Goal: Task Accomplishment & Management: Use online tool/utility

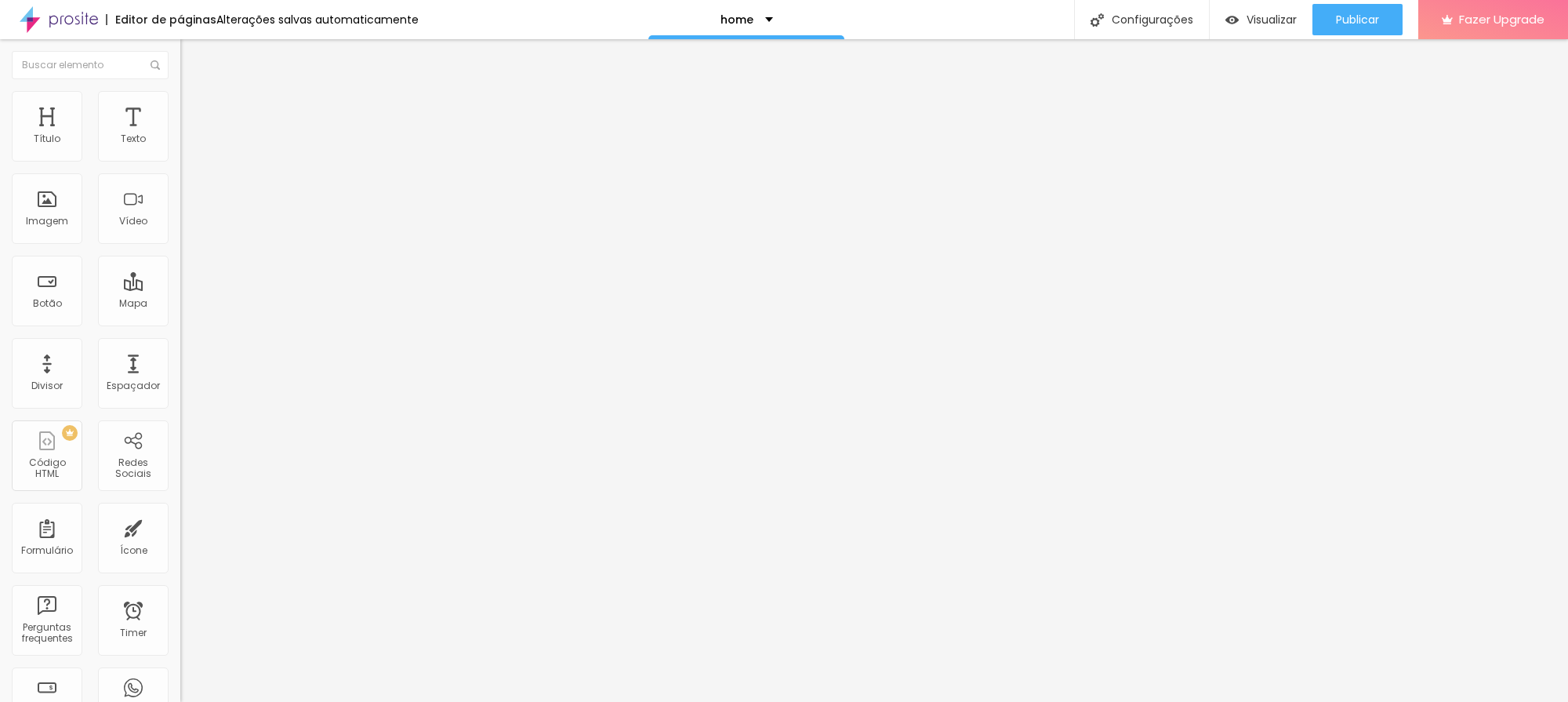
click at [180, 135] on span "Trocar imagem" at bounding box center [223, 128] width 85 height 14
drag, startPoint x: 172, startPoint y: 247, endPoint x: 228, endPoint y: 258, distance: 57.1
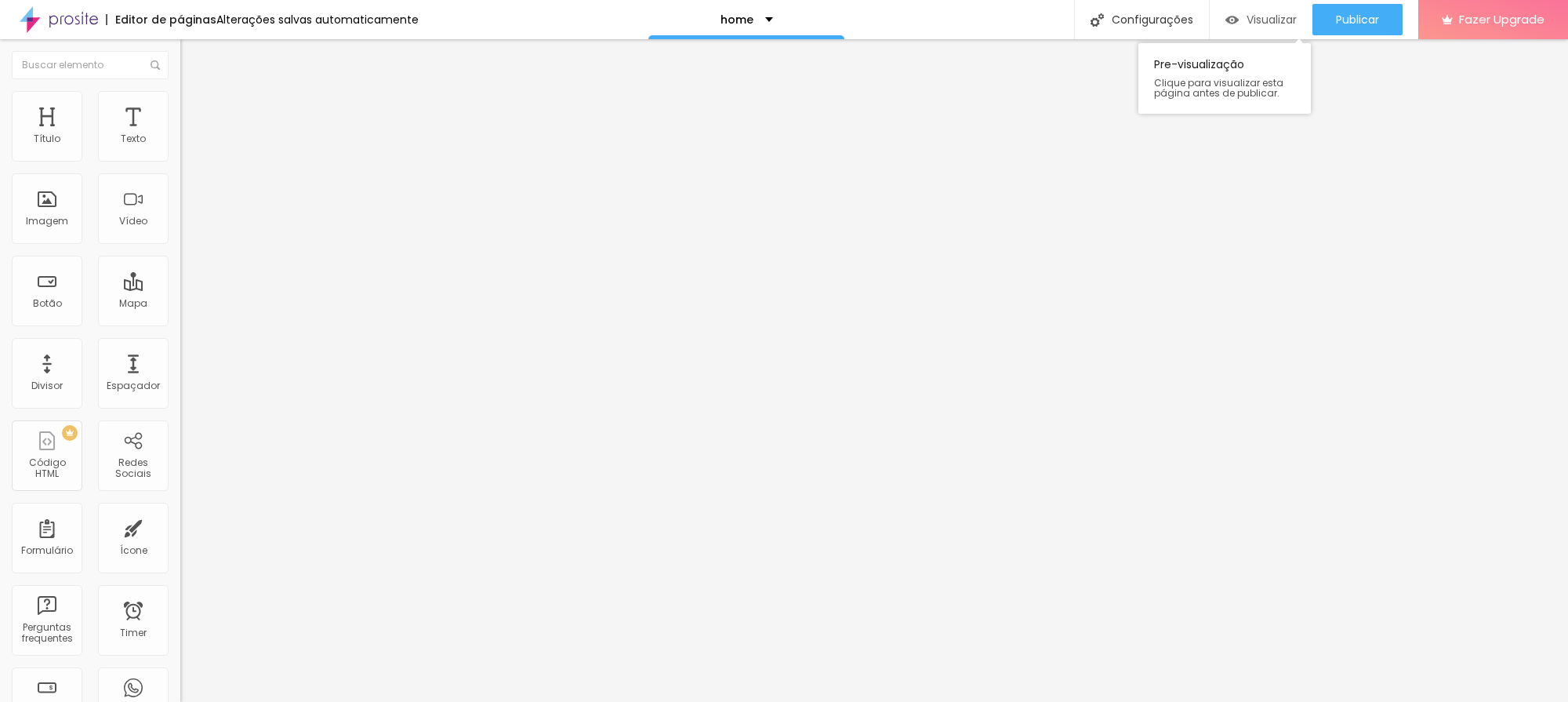
click at [1256, 17] on span "Visualizar" at bounding box center [1271, 20] width 50 height 13
click at [1251, 16] on span "Visualizar" at bounding box center [1271, 20] width 50 height 13
click at [91, 26] on img at bounding box center [59, 20] width 78 height 39
click at [192, 54] on img "button" at bounding box center [198, 57] width 13 height 13
drag, startPoint x: 20, startPoint y: 54, endPoint x: 160, endPoint y: 131, distance: 159.8
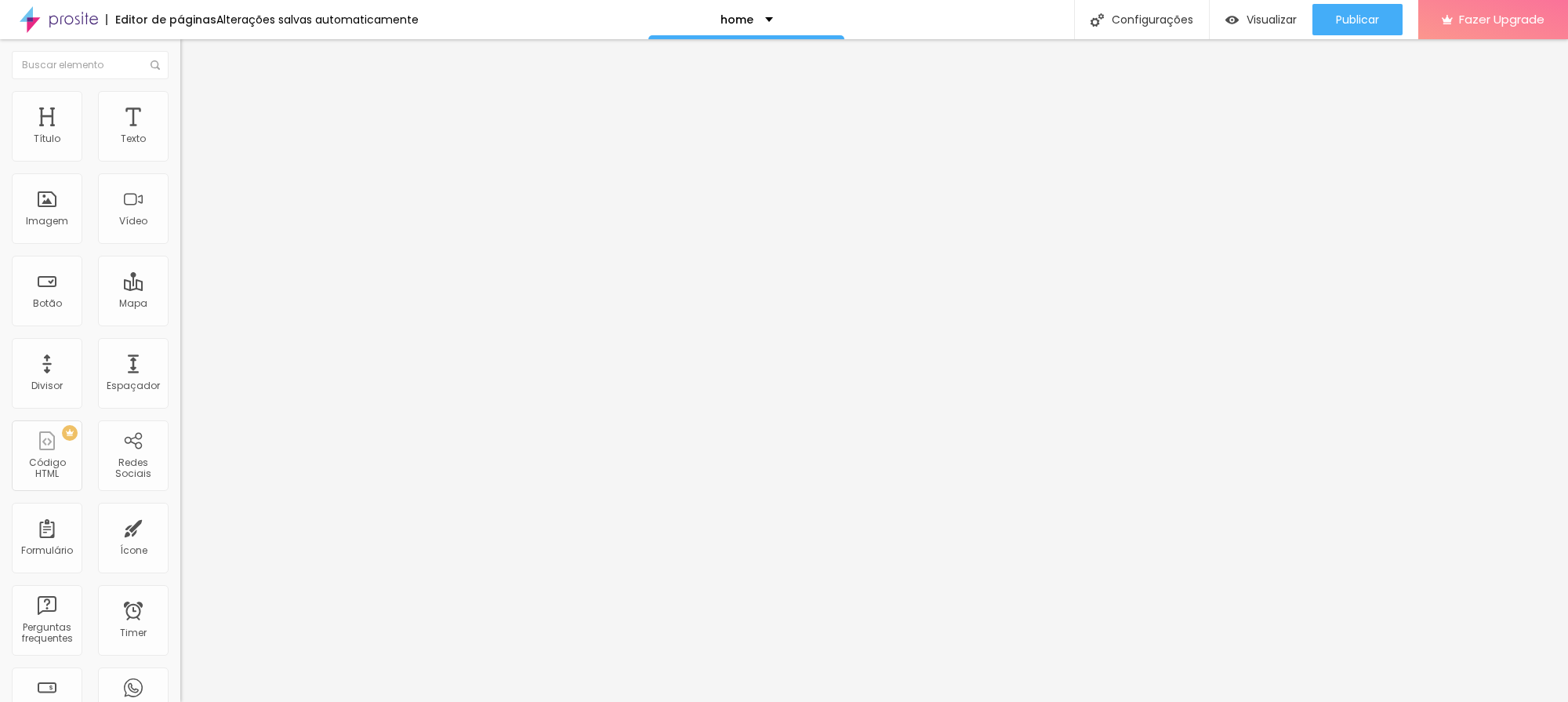
click at [192, 54] on img "button" at bounding box center [198, 57] width 13 height 13
click at [192, 55] on div "Editar Coluna" at bounding box center [241, 57] width 97 height 13
click at [180, 150] on button "button" at bounding box center [191, 142] width 22 height 16
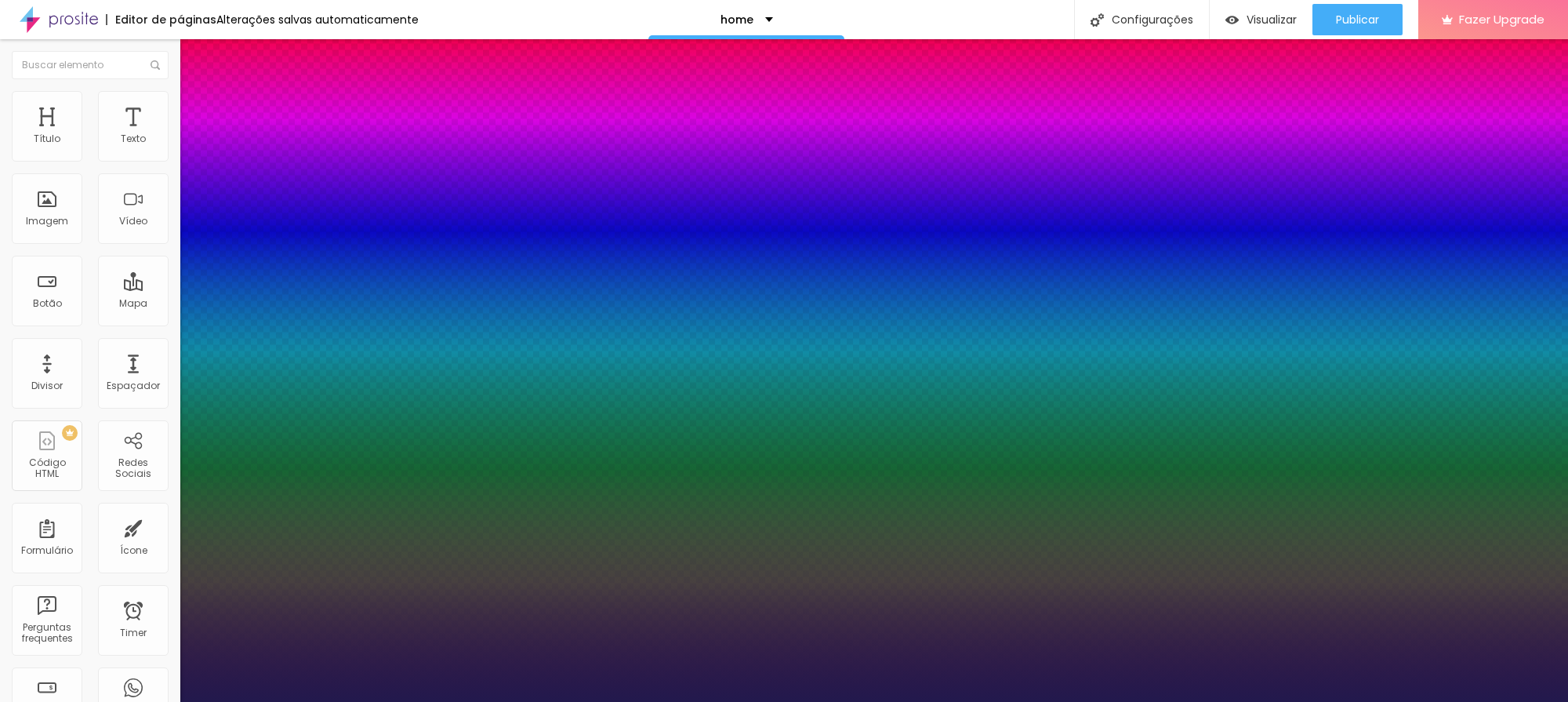
type input "1"
type input "18"
type input "1"
type input "19"
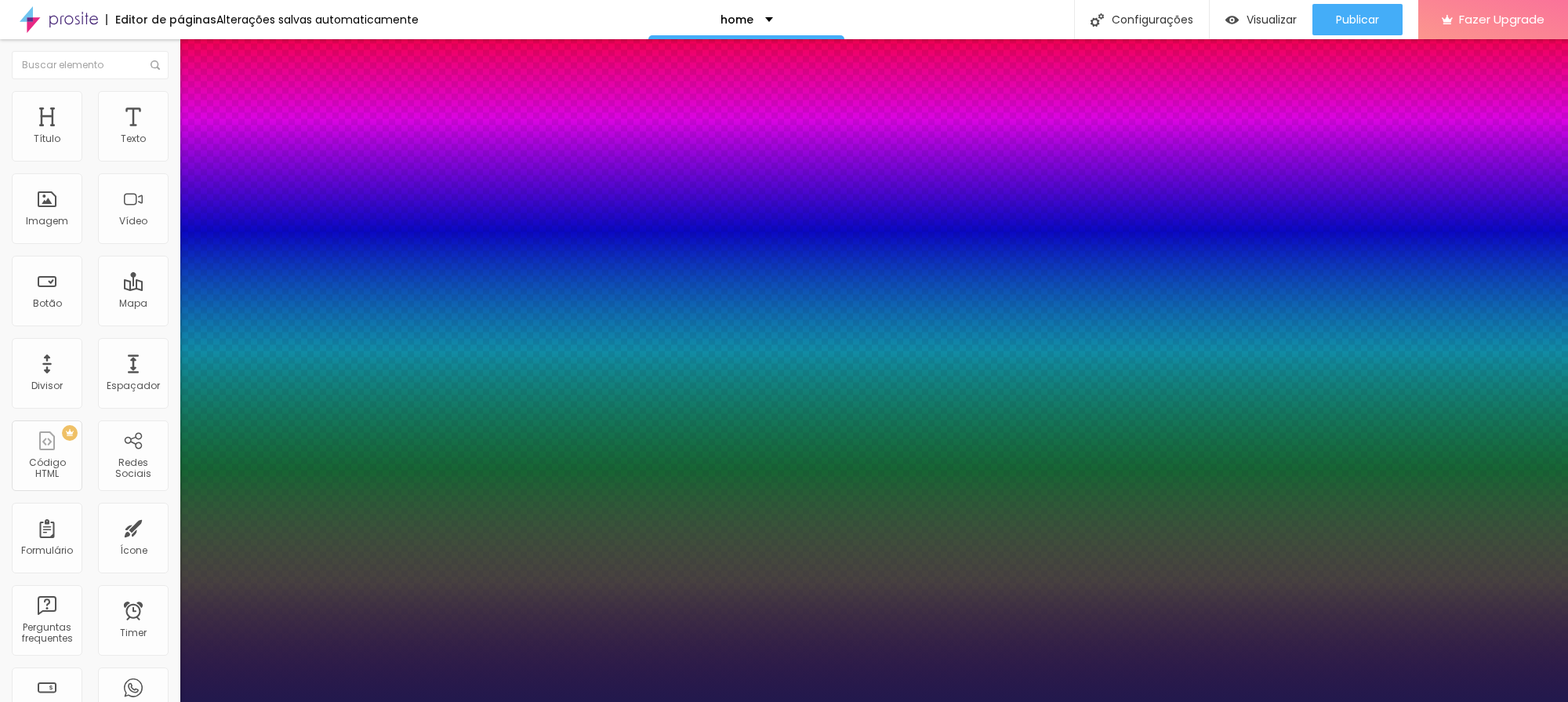
type input "19"
type input "1"
type input "20"
type input "1"
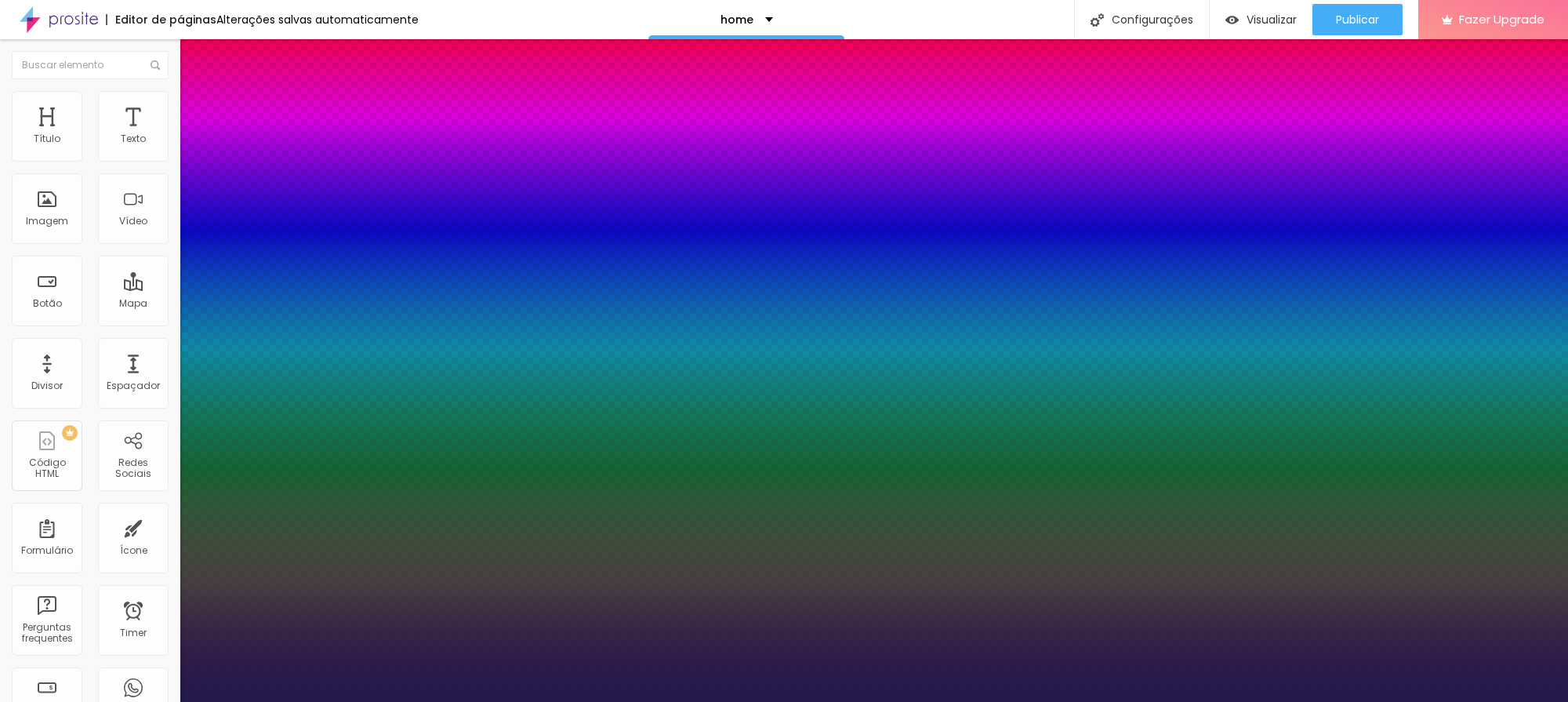
type input "21"
type input "1"
type input "22"
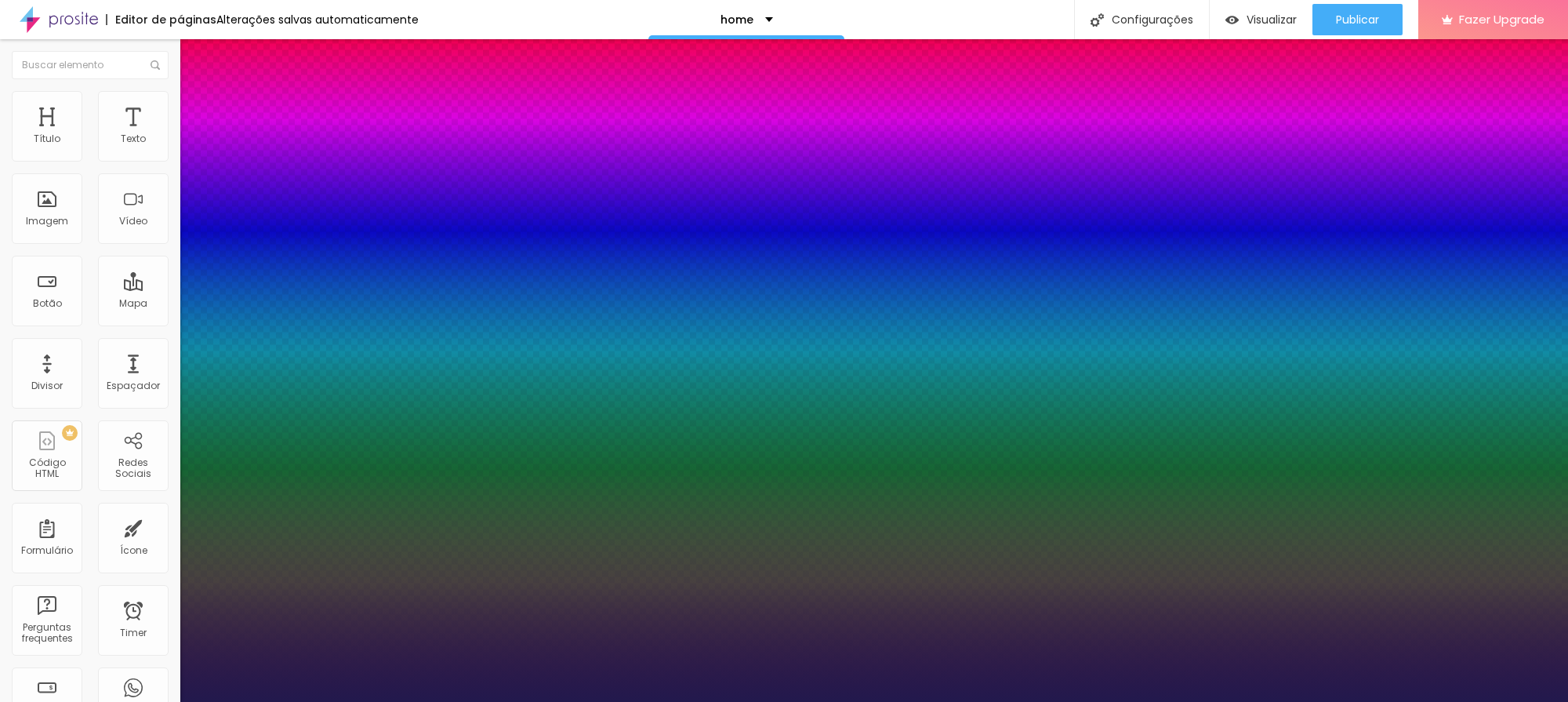
type input "1"
type input "21"
type input "1"
type input "21"
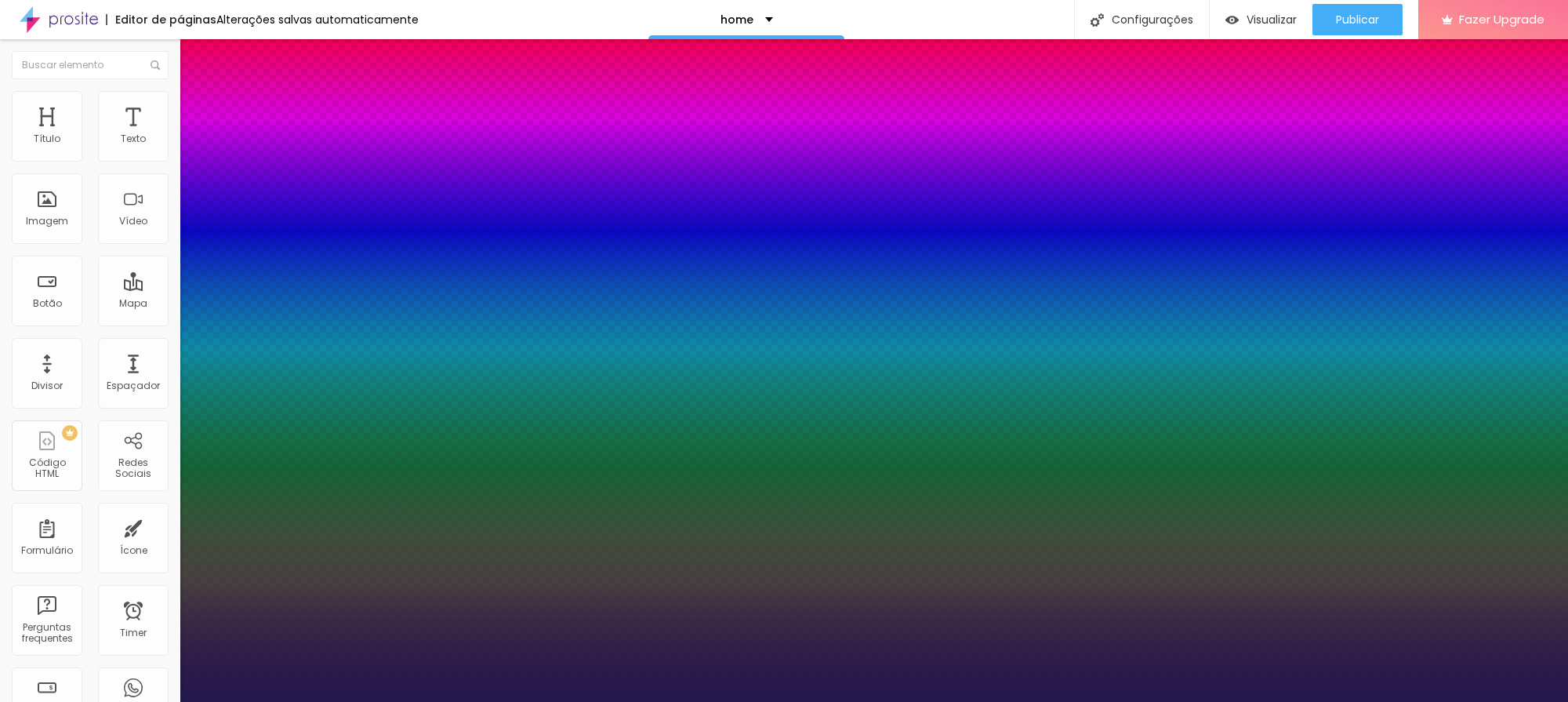
drag, startPoint x: 213, startPoint y: 265, endPoint x: 220, endPoint y: 271, distance: 9.2
type input "1"
click at [283, 701] on div at bounding box center [784, 702] width 1568 height 0
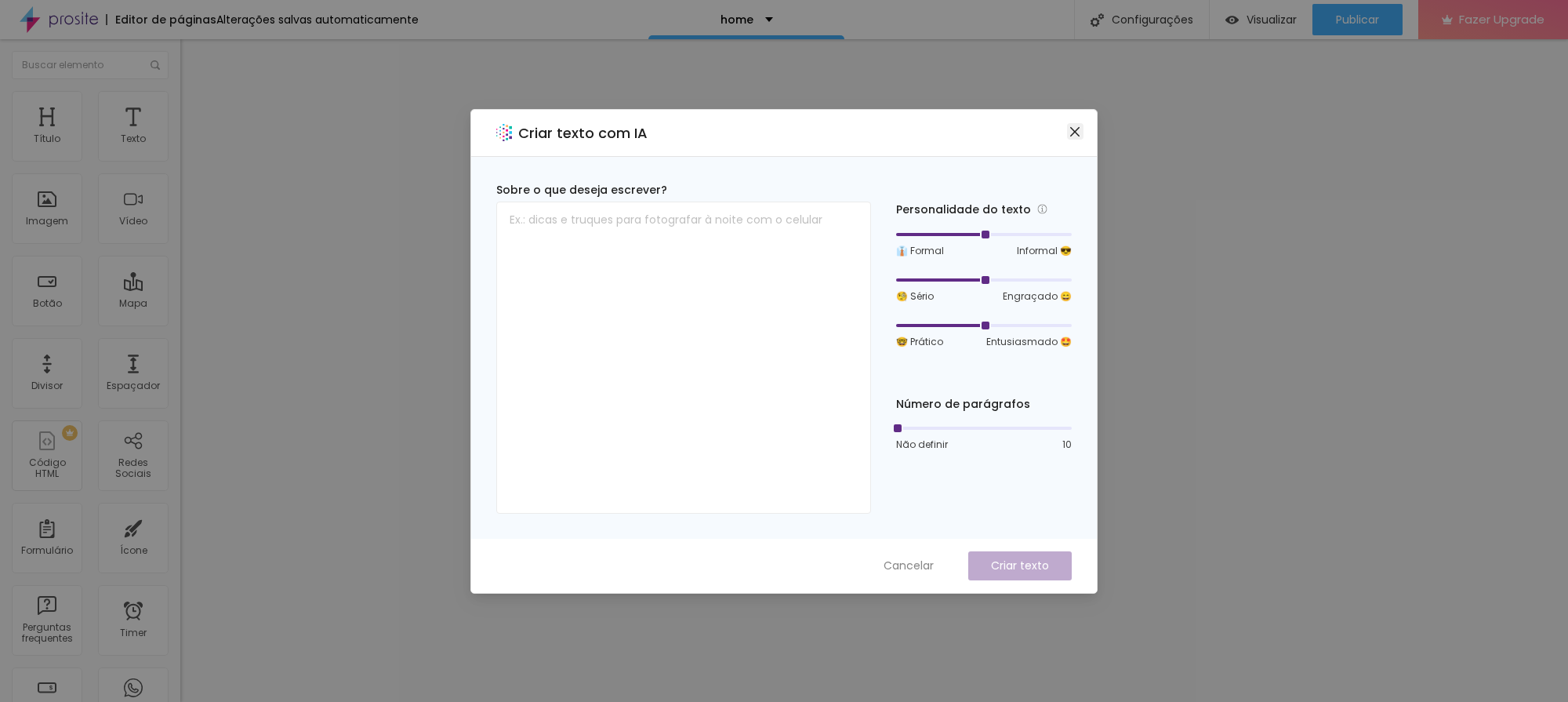
click at [1073, 136] on icon "close" at bounding box center [1075, 131] width 13 height 13
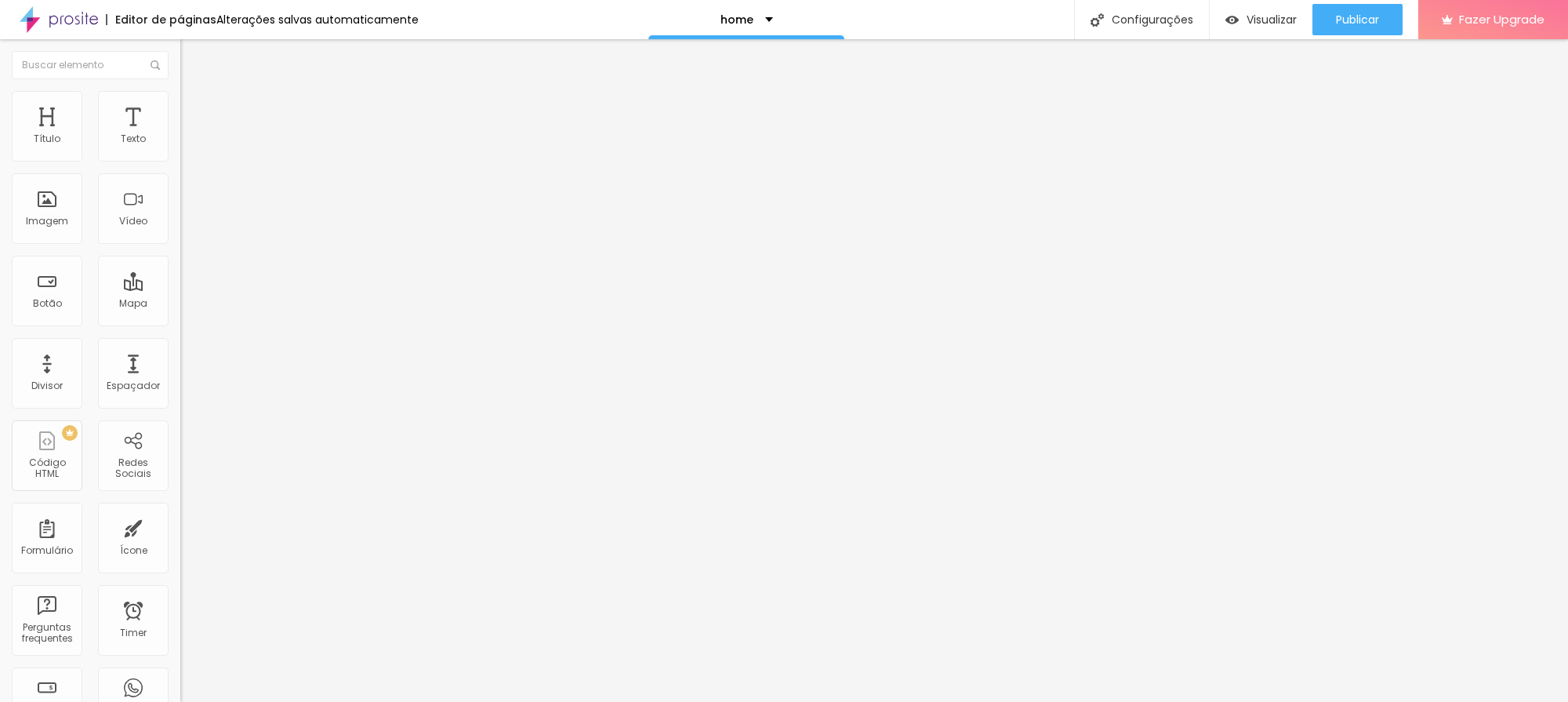
click at [194, 132] on span "Titulo 1" at bounding box center [219, 126] width 51 height 14
type input "31"
type input "30"
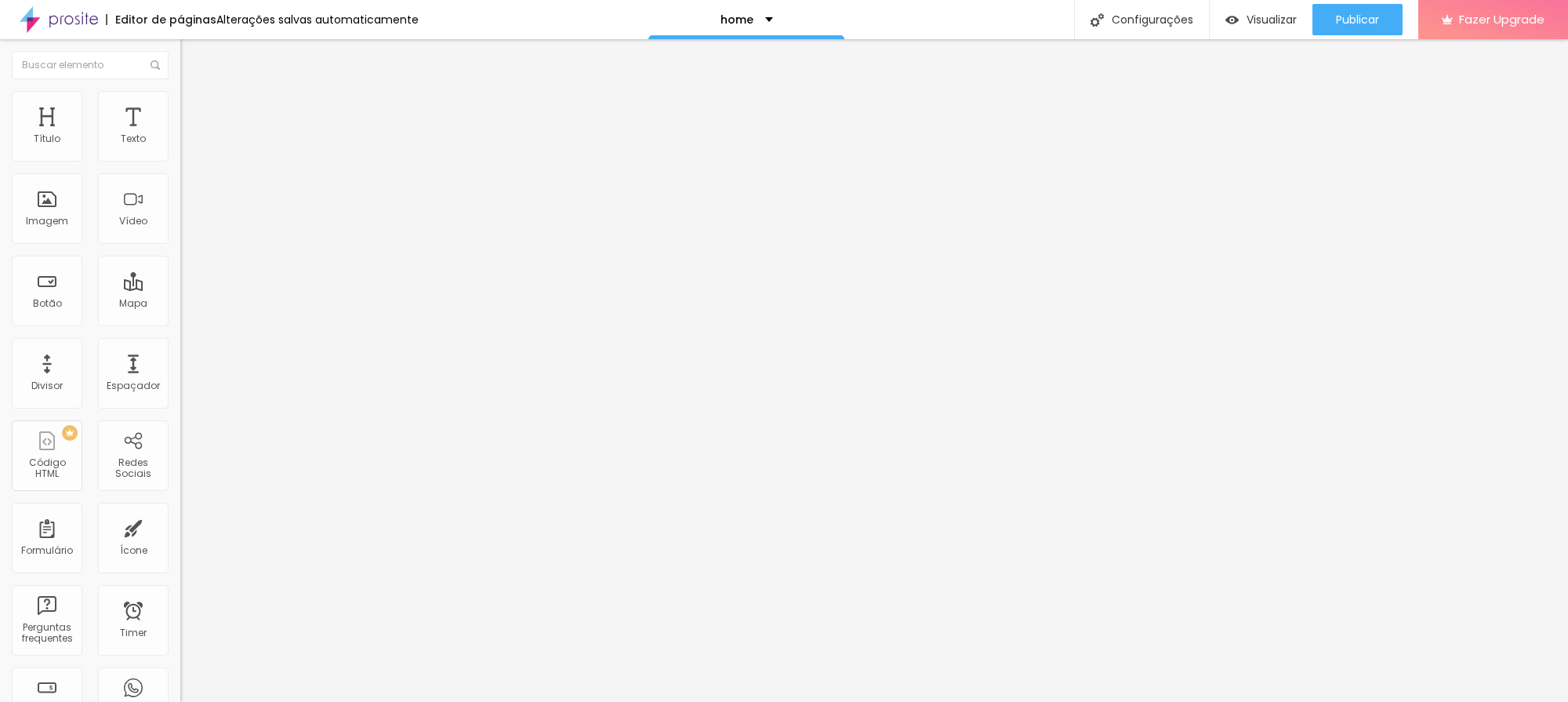
type input "29"
type input "28"
type input "27"
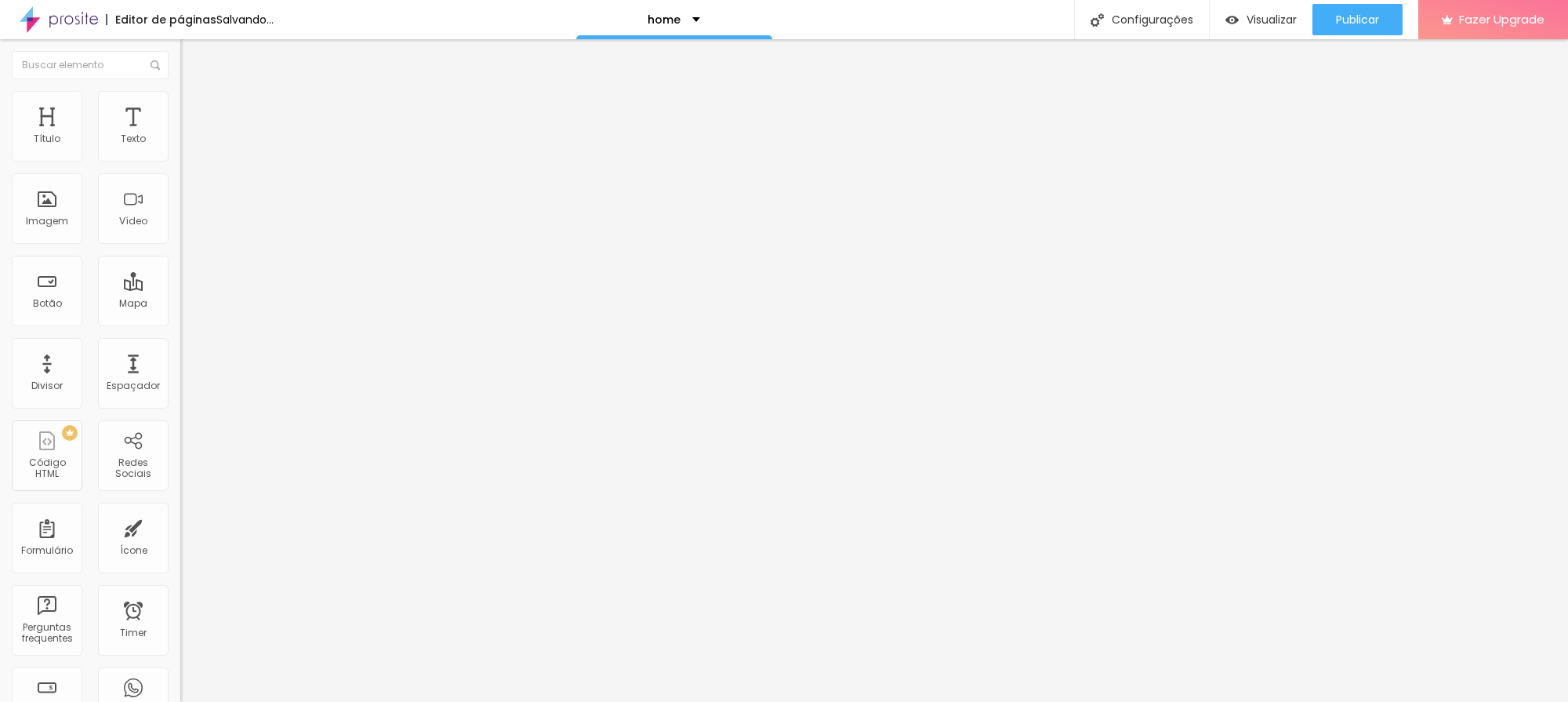
type input "27"
type input "26"
type input "25"
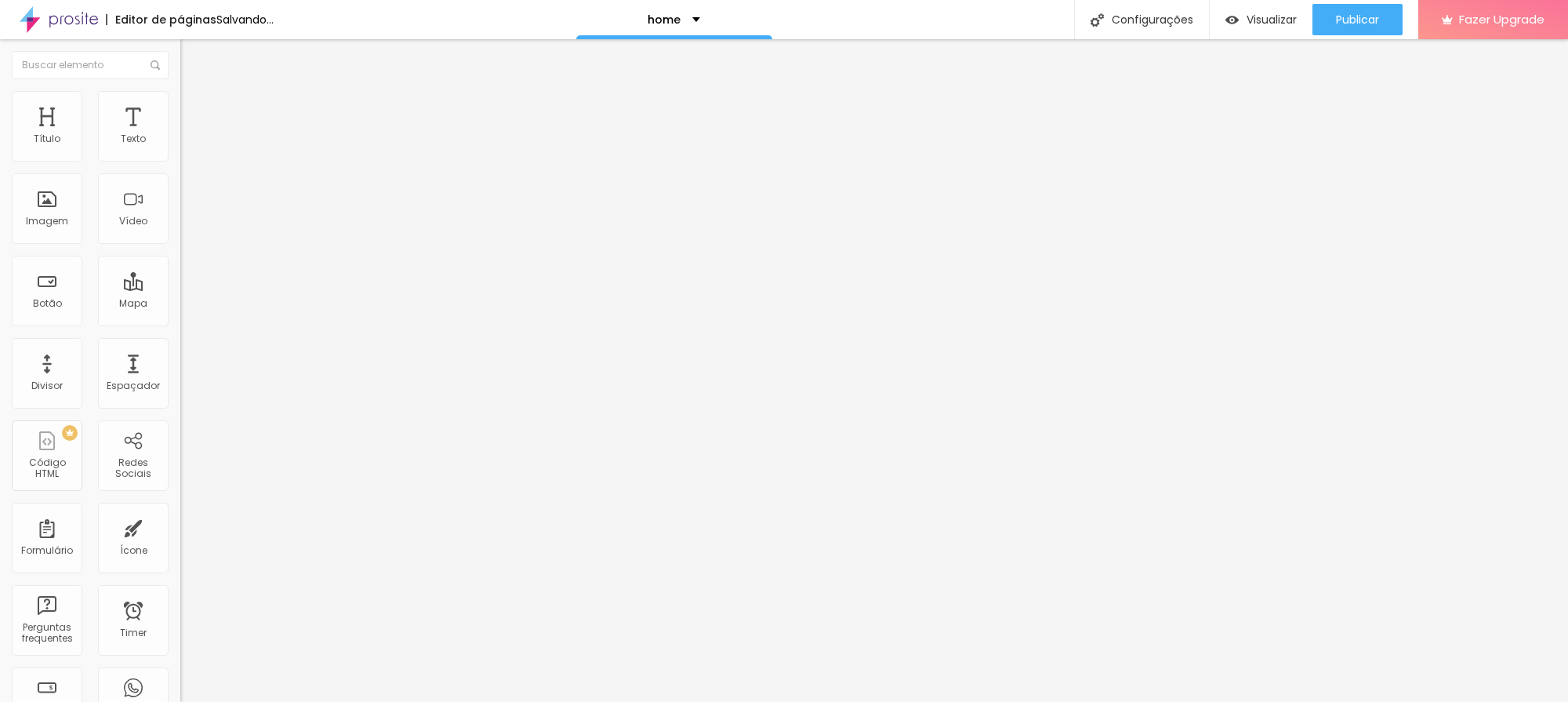
click at [180, 370] on input "range" at bounding box center [230, 376] width 102 height 13
type input "24"
type input "23"
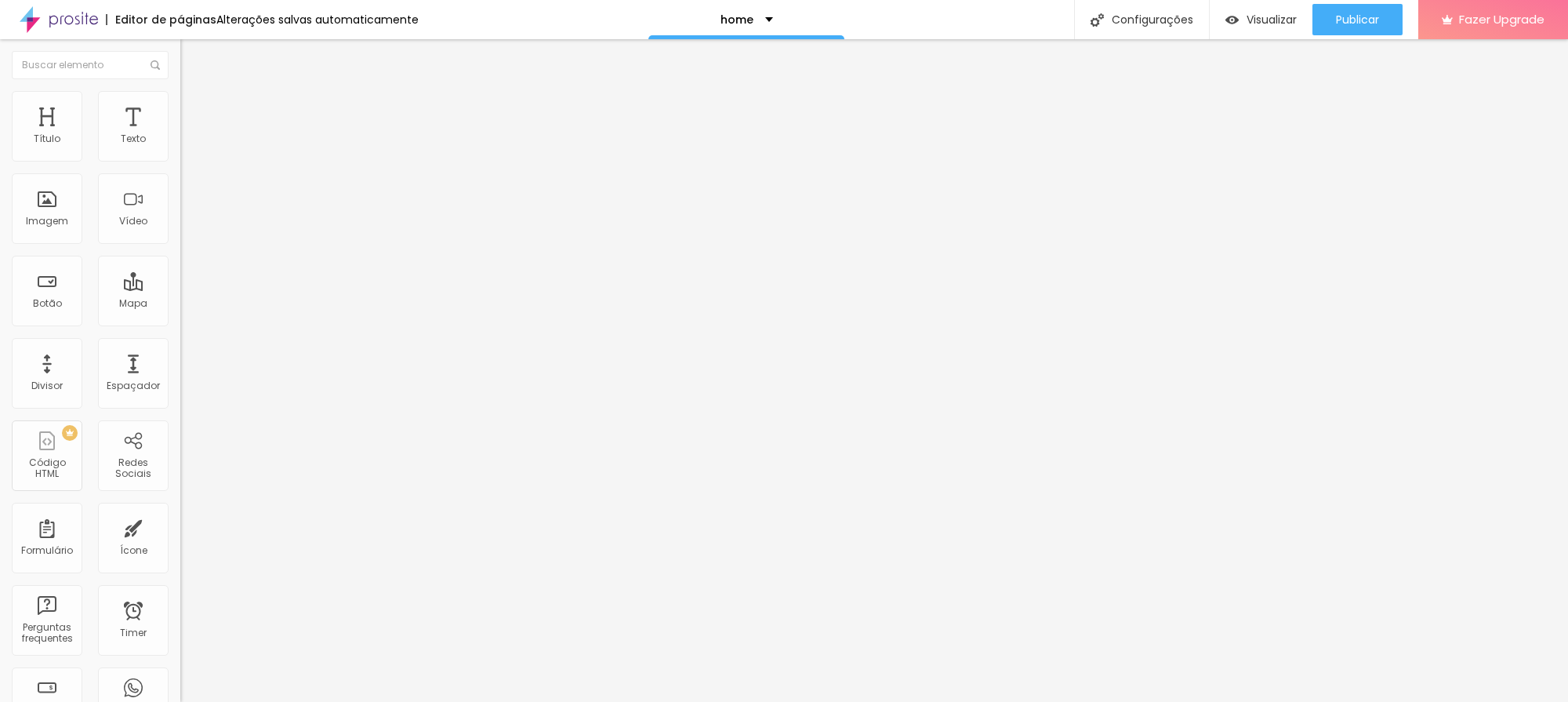
type input "23"
click at [180, 370] on input "range" at bounding box center [230, 376] width 102 height 13
click at [1330, 15] on button "Publicar" at bounding box center [1358, 20] width 90 height 32
click at [1253, 16] on span "Visualizar" at bounding box center [1257, 20] width 50 height 13
click at [192, 54] on img "button" at bounding box center [198, 57] width 13 height 13
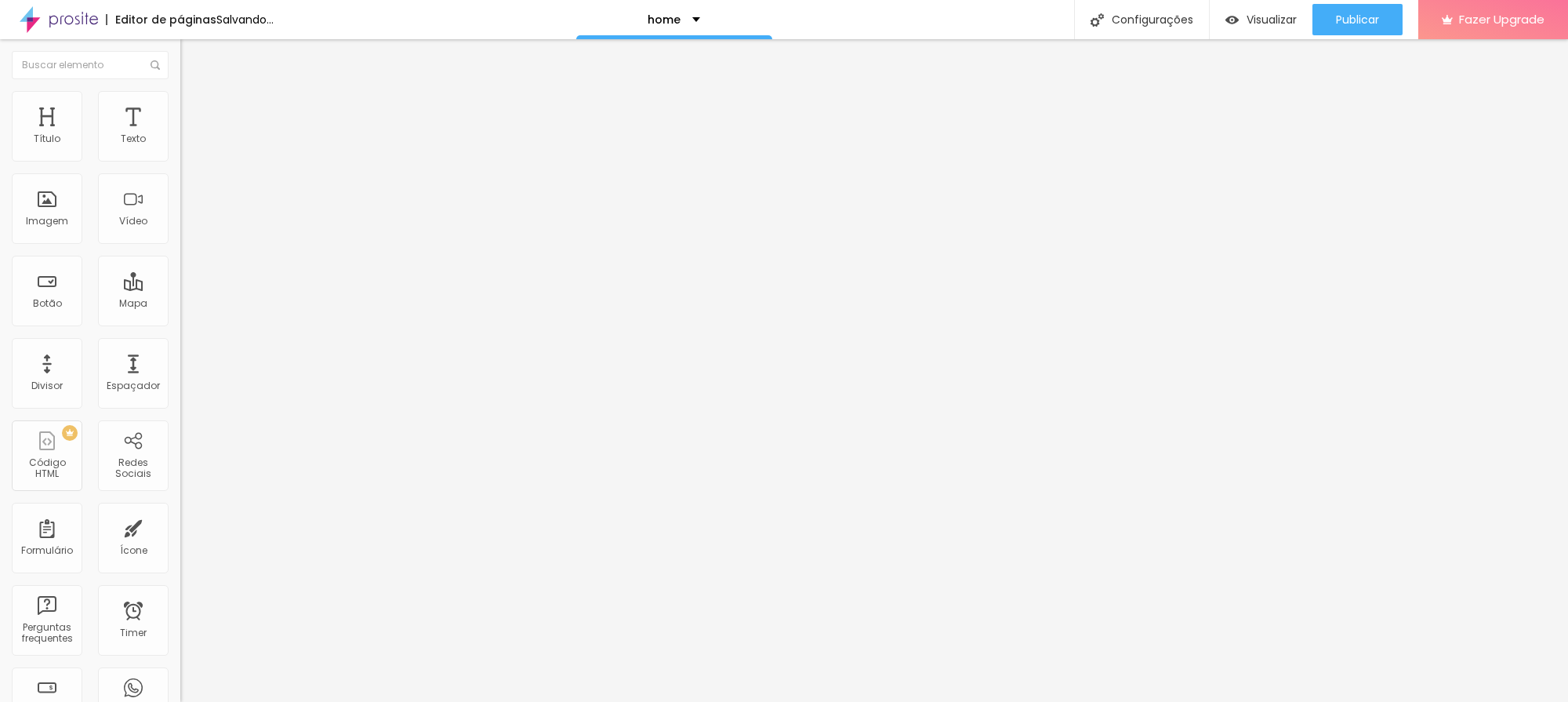
click at [180, 232] on button "button" at bounding box center [191, 223] width 22 height 16
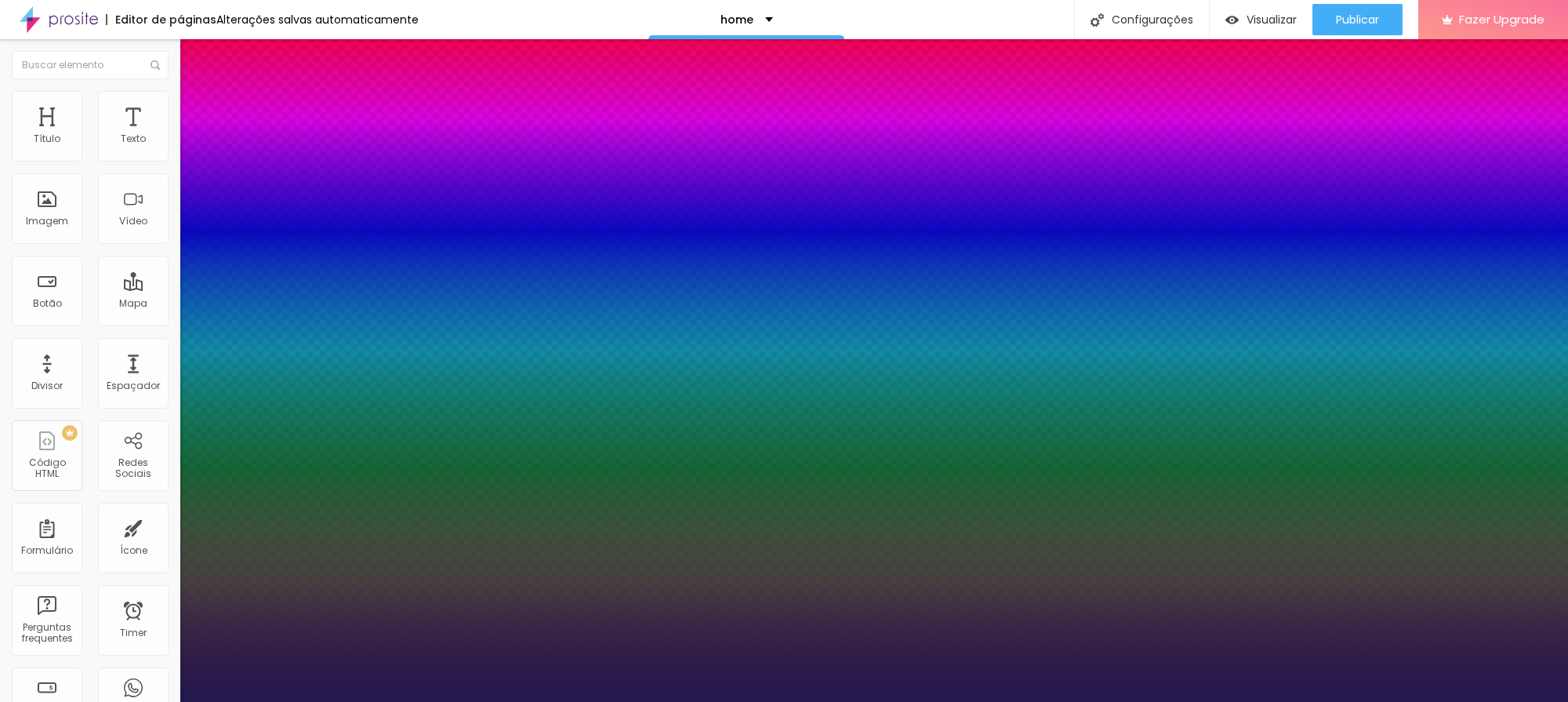
type input "1"
drag, startPoint x: 219, startPoint y: 432, endPoint x: 236, endPoint y: 436, distance: 17.5
type input "11"
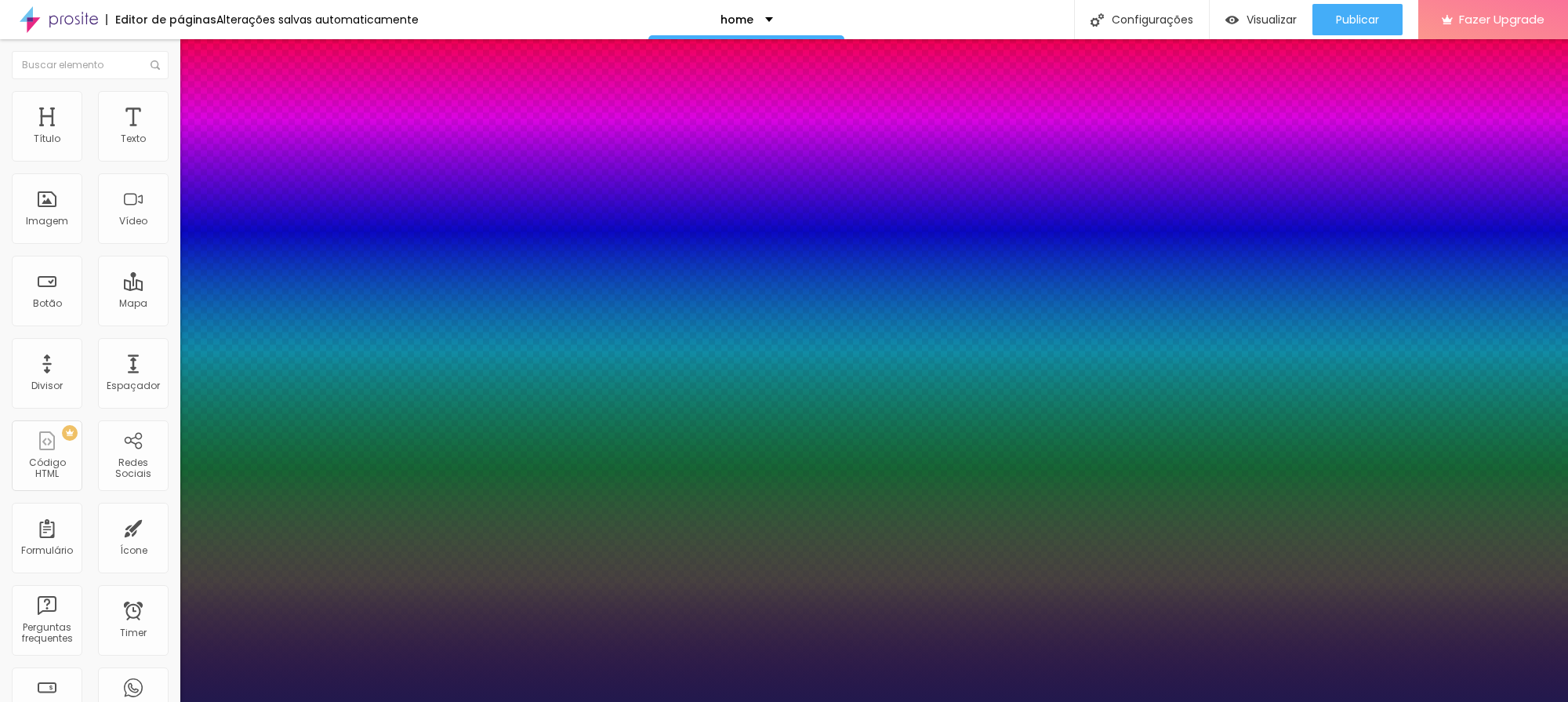
type input "1"
type input "12"
type input "1"
type input "13"
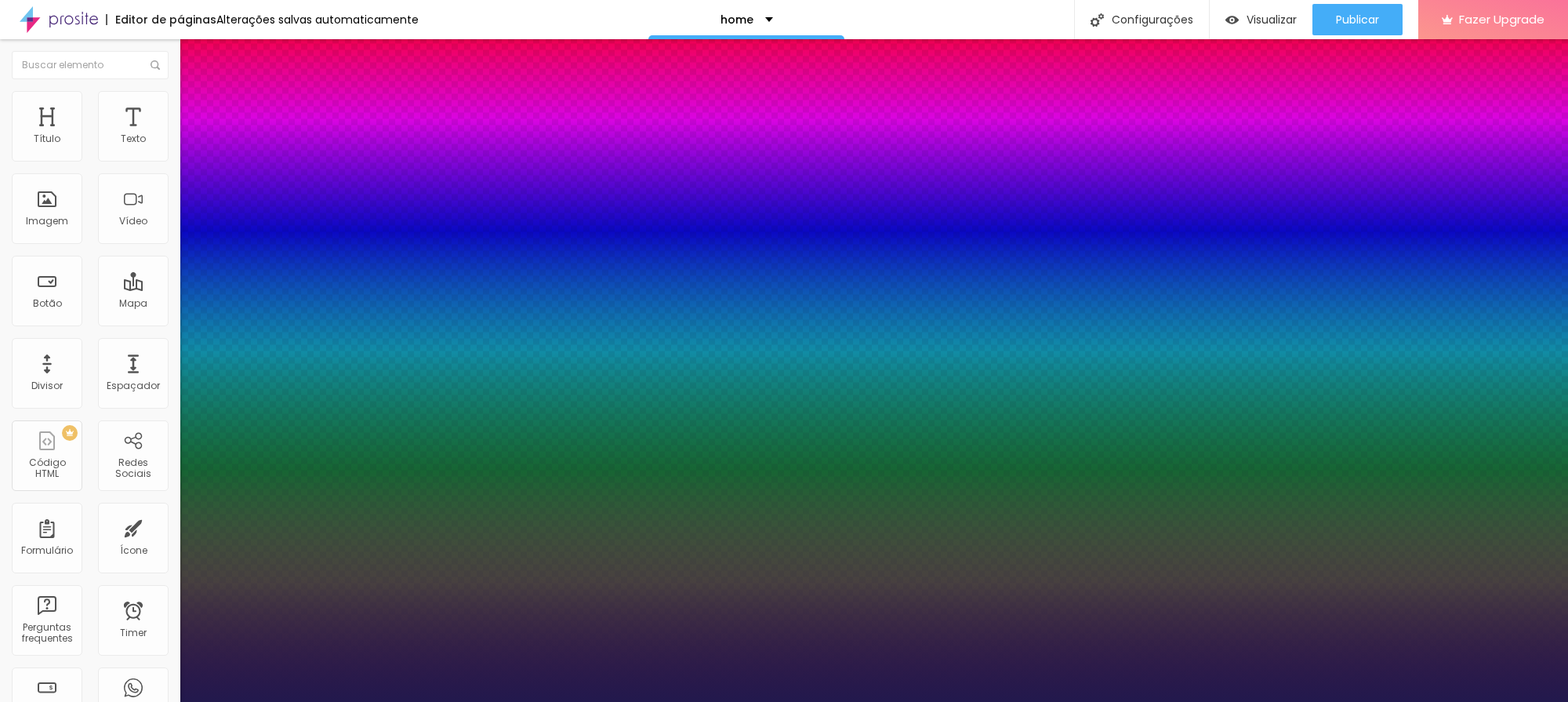
type input "13"
type input "1"
type input "16"
type input "1"
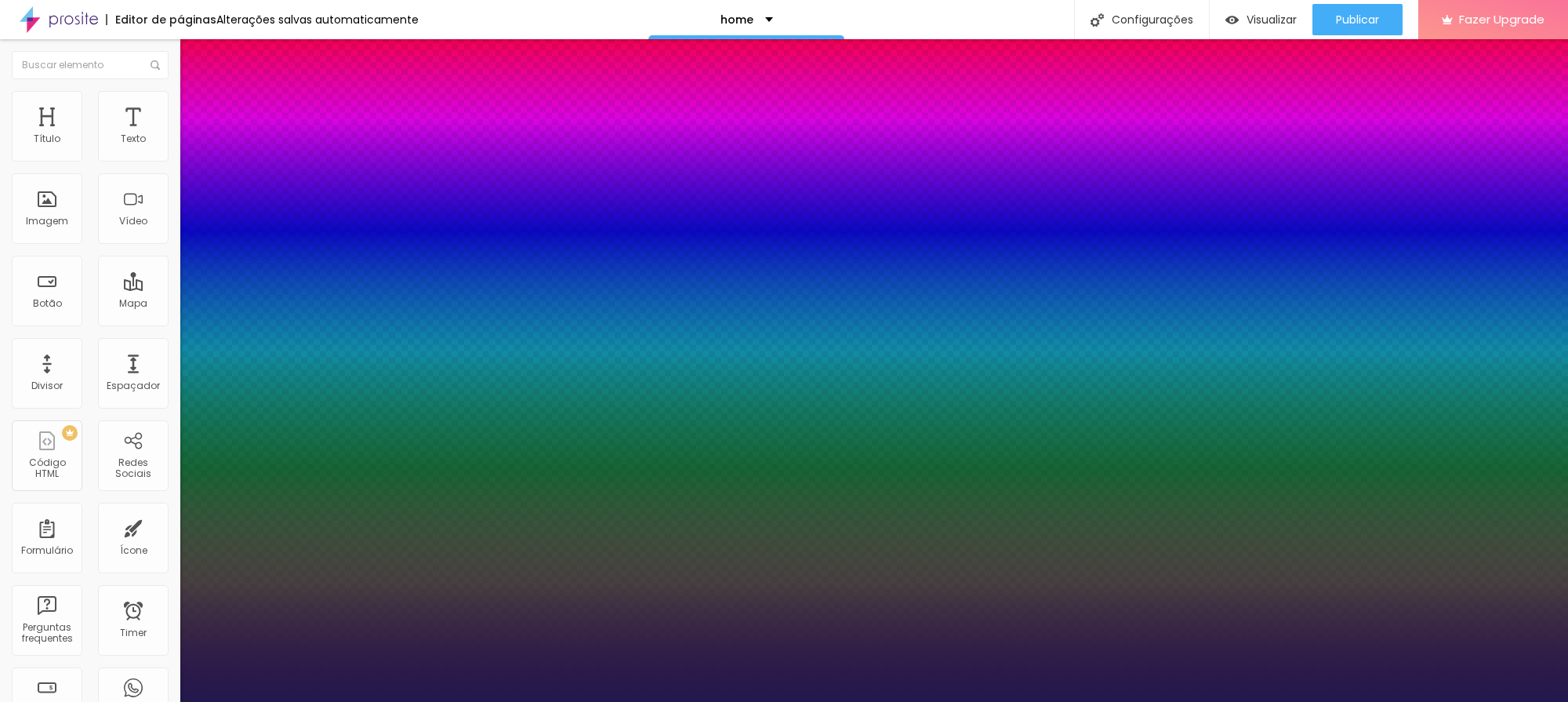
type input "20"
type input "1"
type input "24"
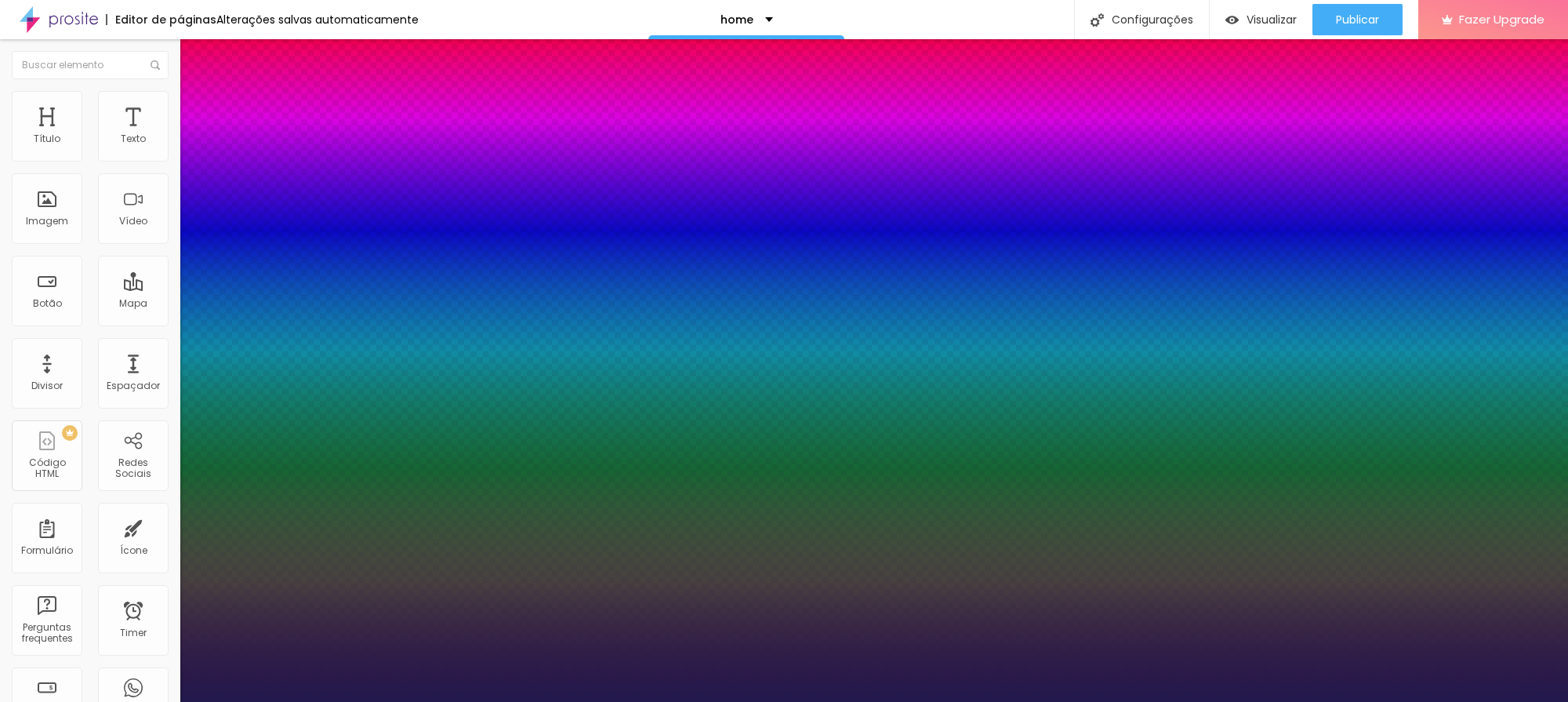
type input "1"
type input "25"
type input "1"
type input "28"
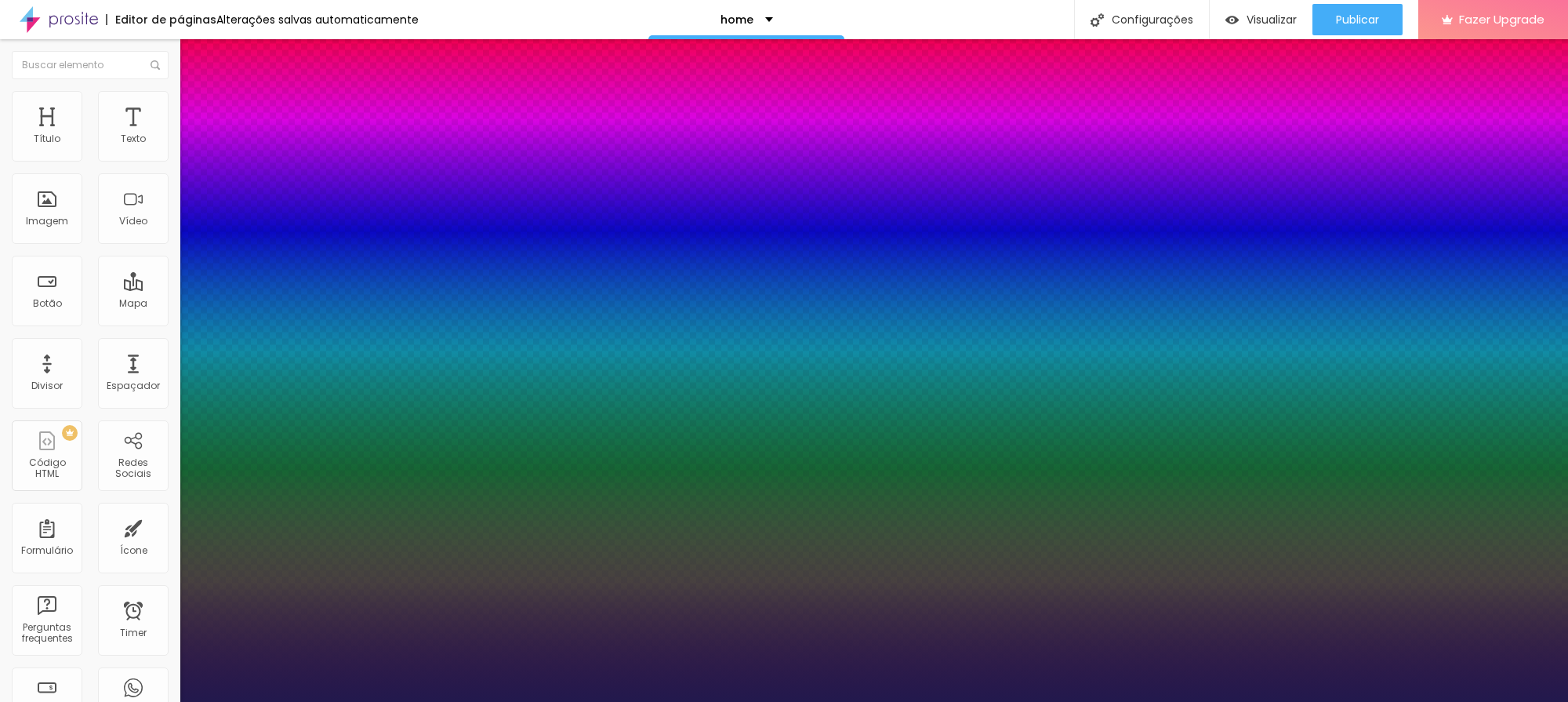
type input "28"
type input "1"
type input "29"
type input "1"
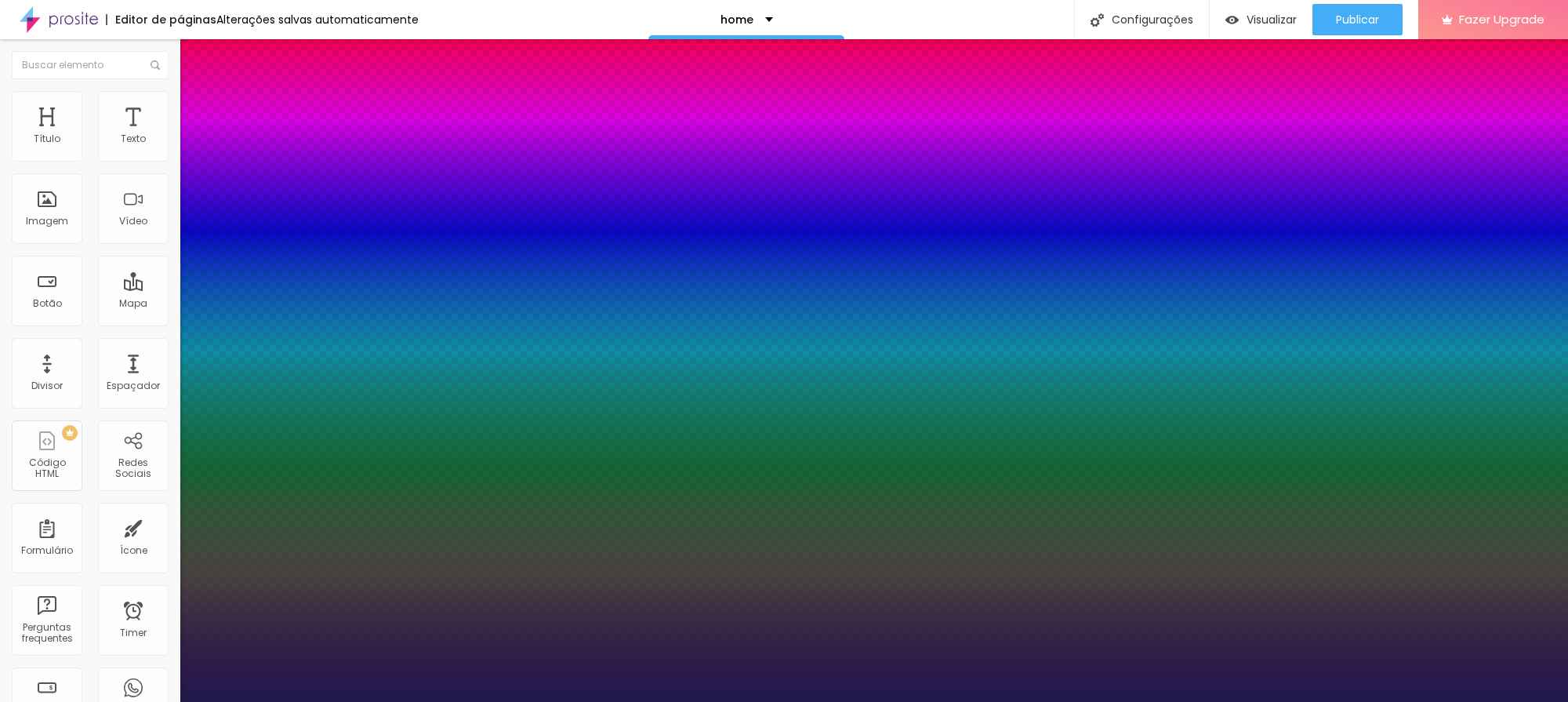
type input "31"
type input "1"
type input "32"
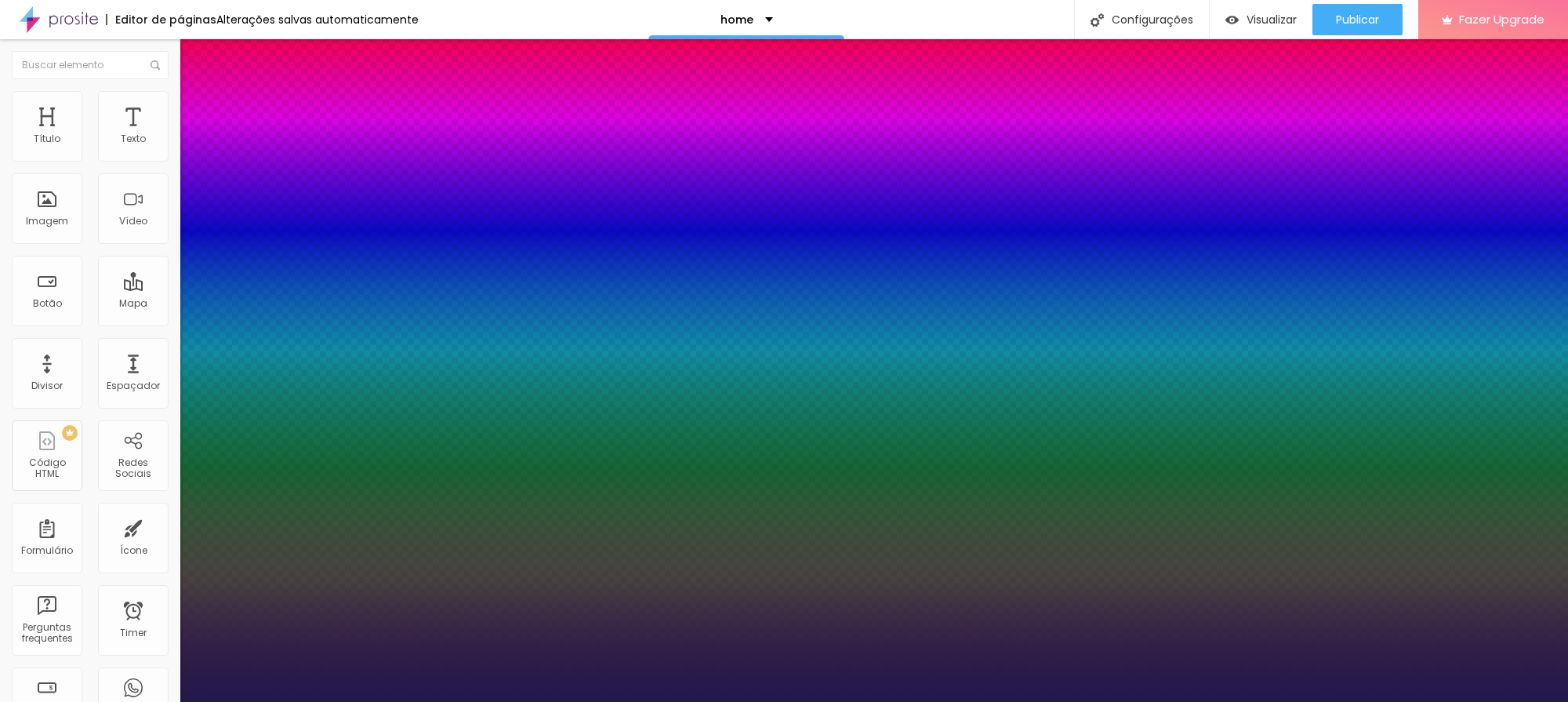
type input "1"
type input "33"
type input "1"
type input "34"
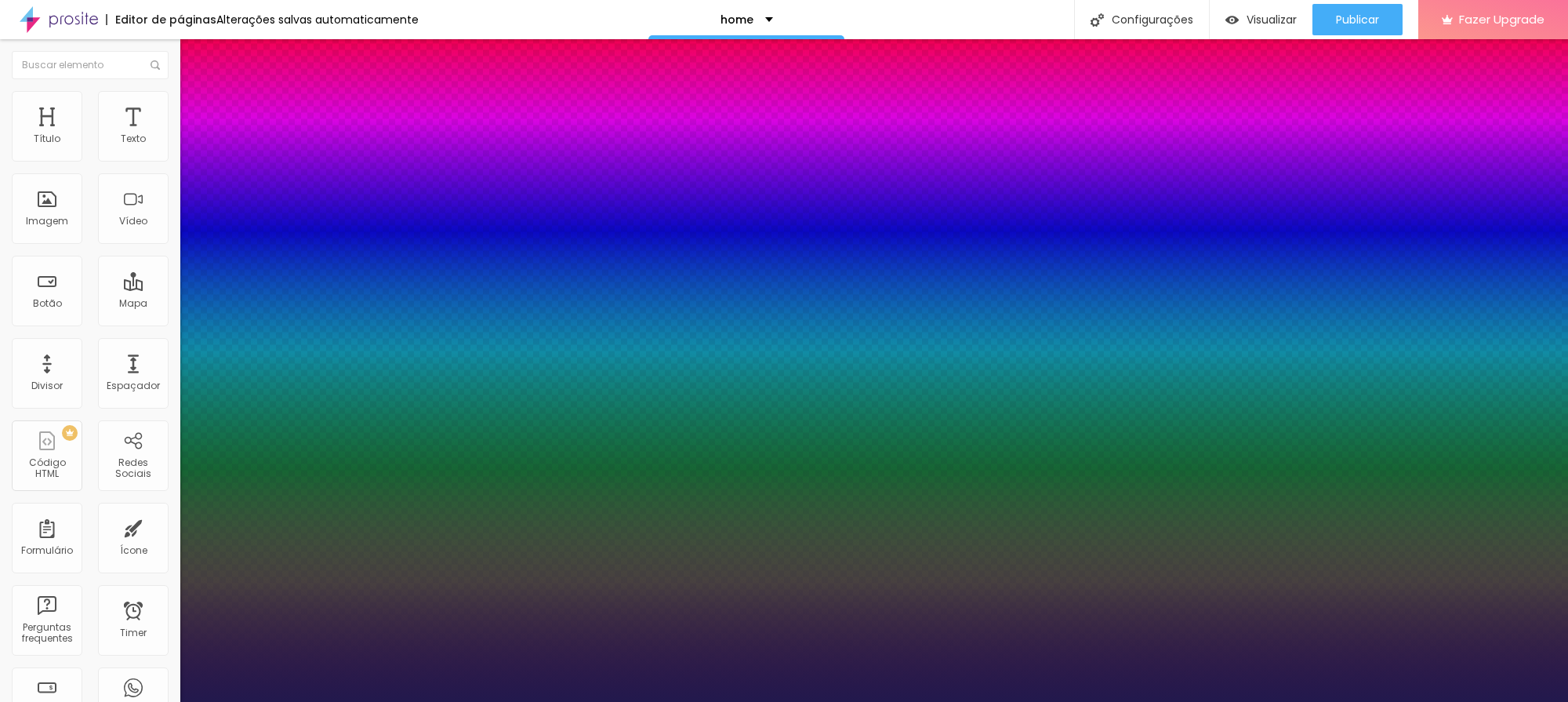
type input "34"
type input "1"
type input "35"
type input "1"
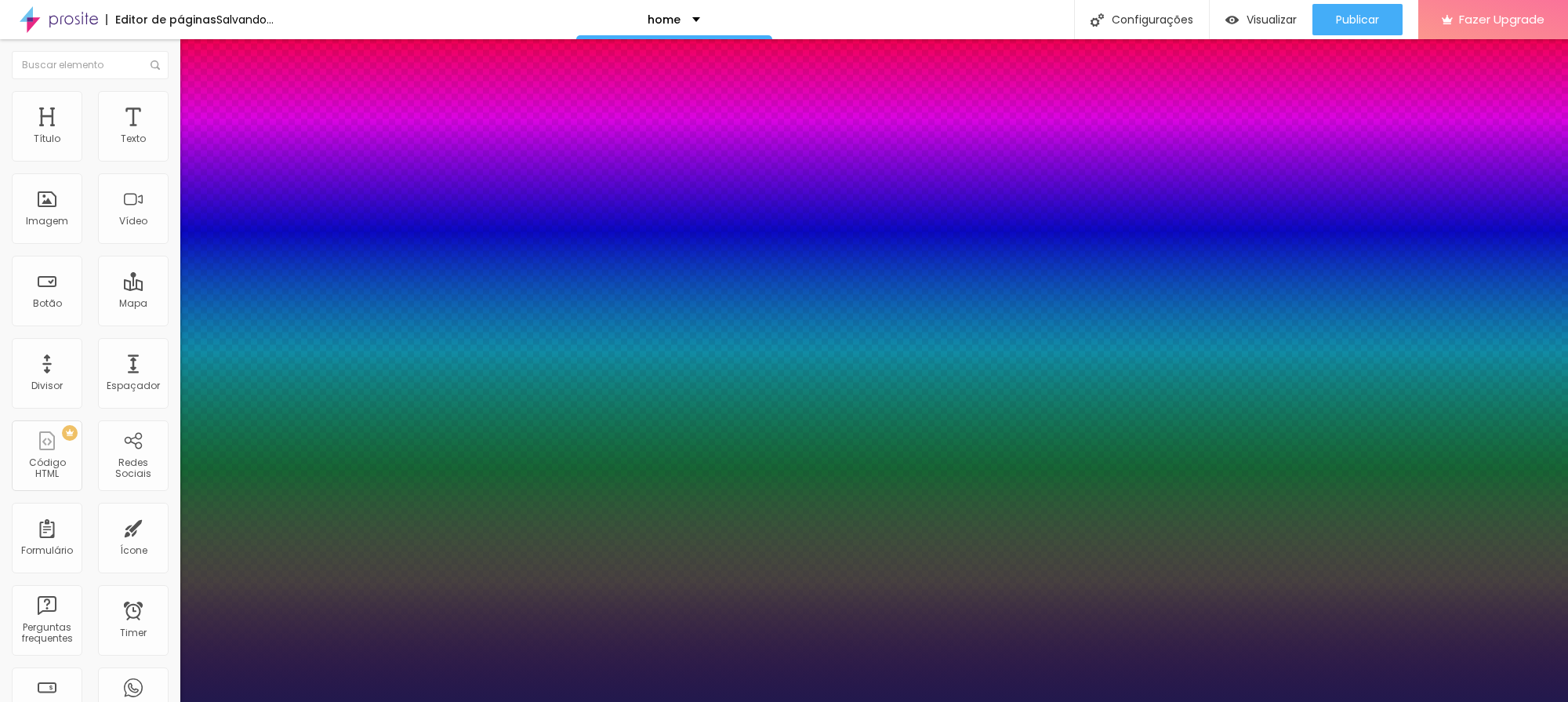
type input "37"
type input "1"
type input "39"
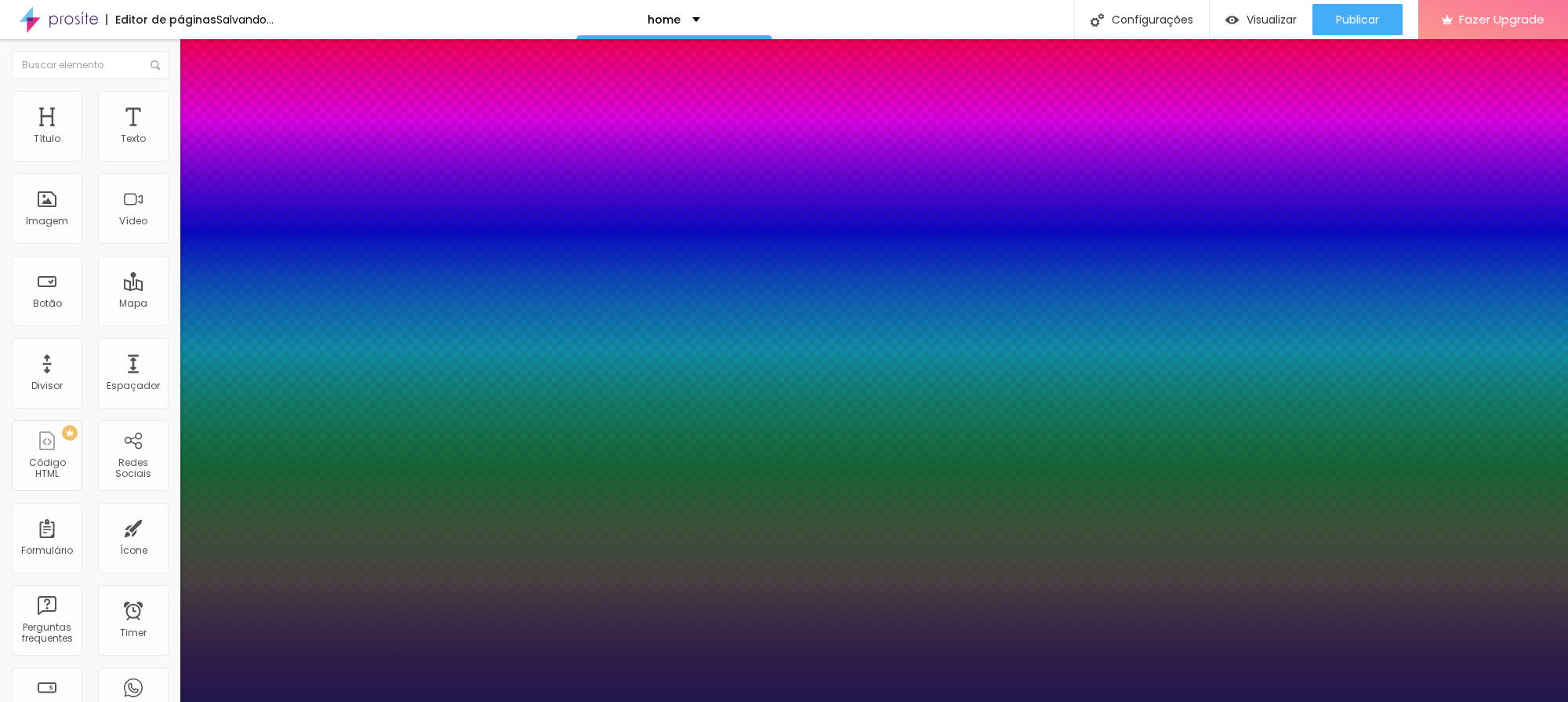
type input "1"
type input "40"
type input "1"
type input "43"
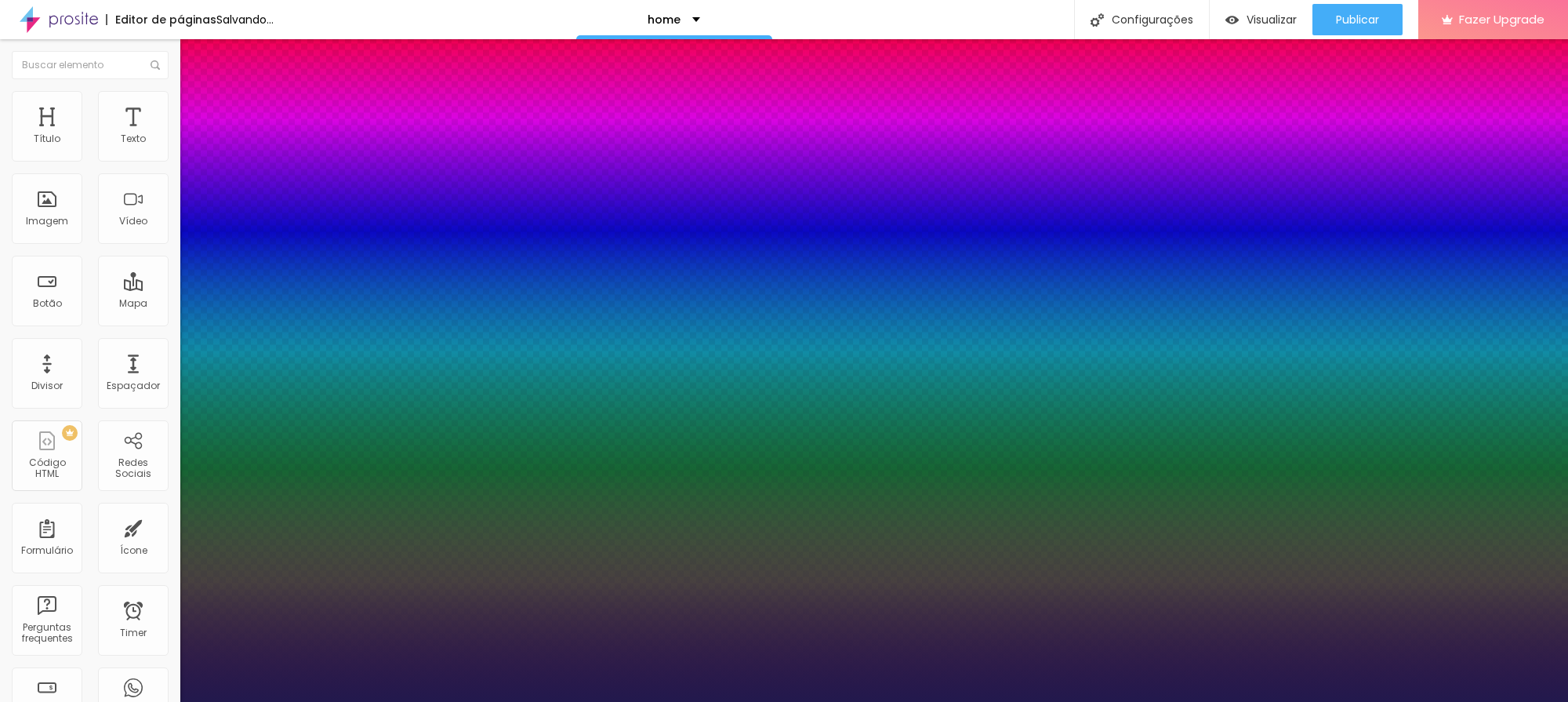
type input "43"
type input "1"
type input "44"
type input "1"
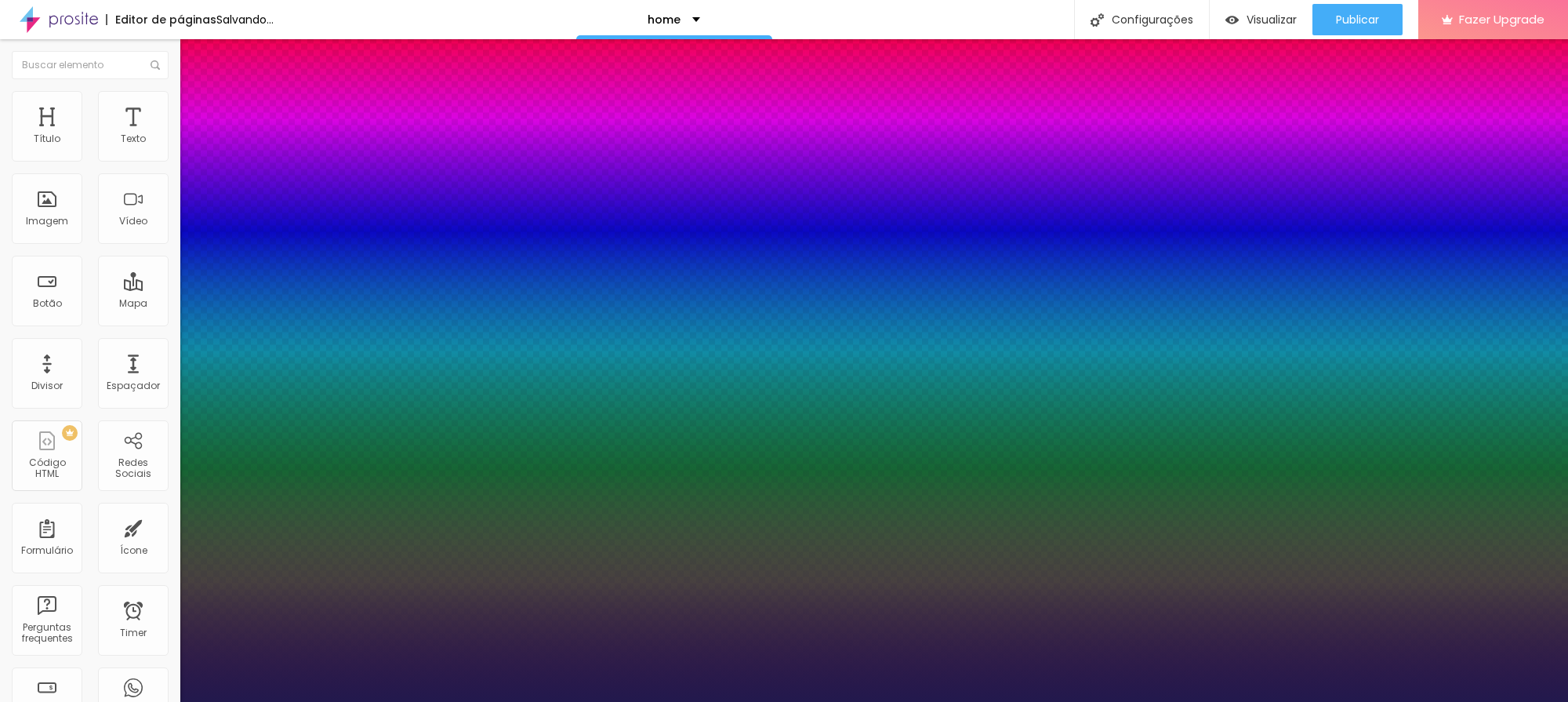
type input "46"
type input "1"
type input "49"
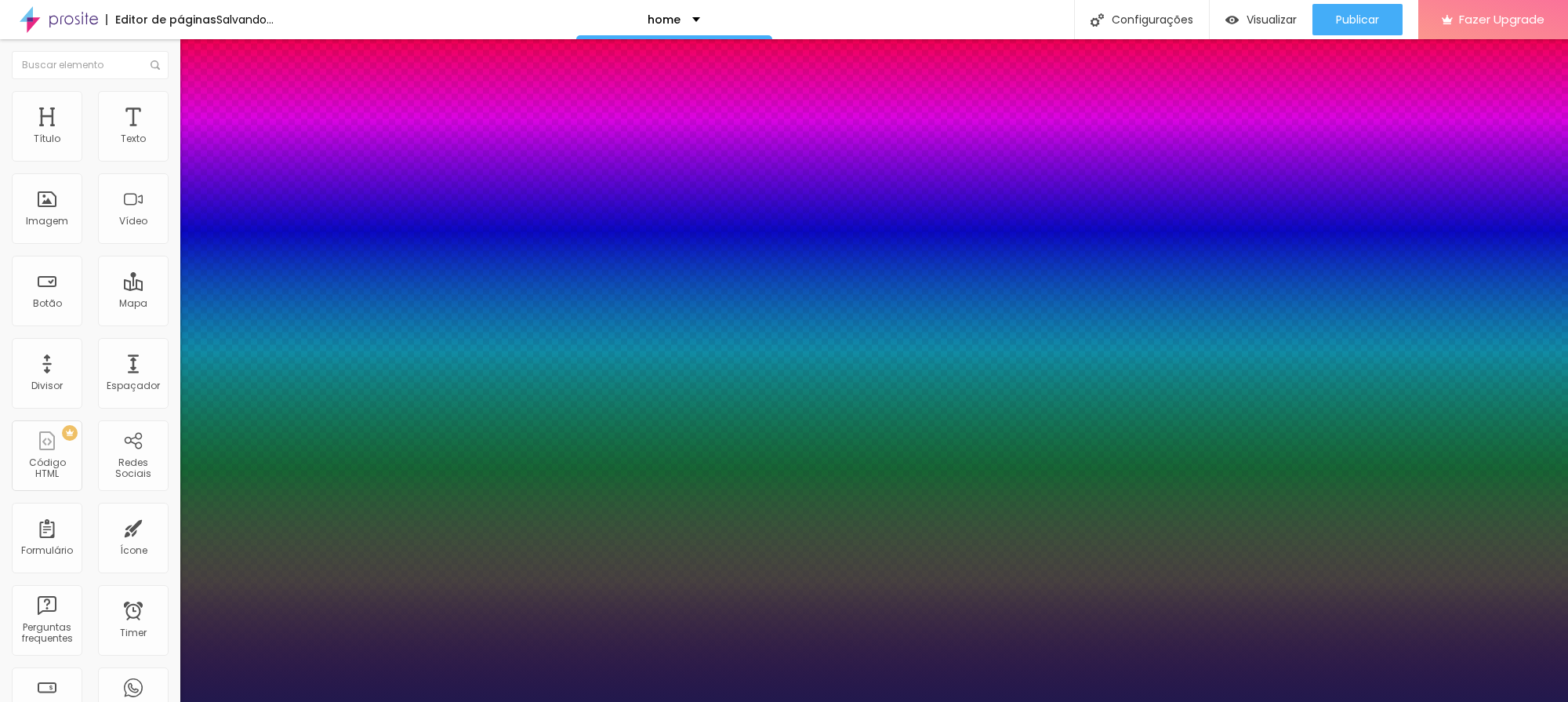
type input "1"
type input "50"
type input "1"
type input "51"
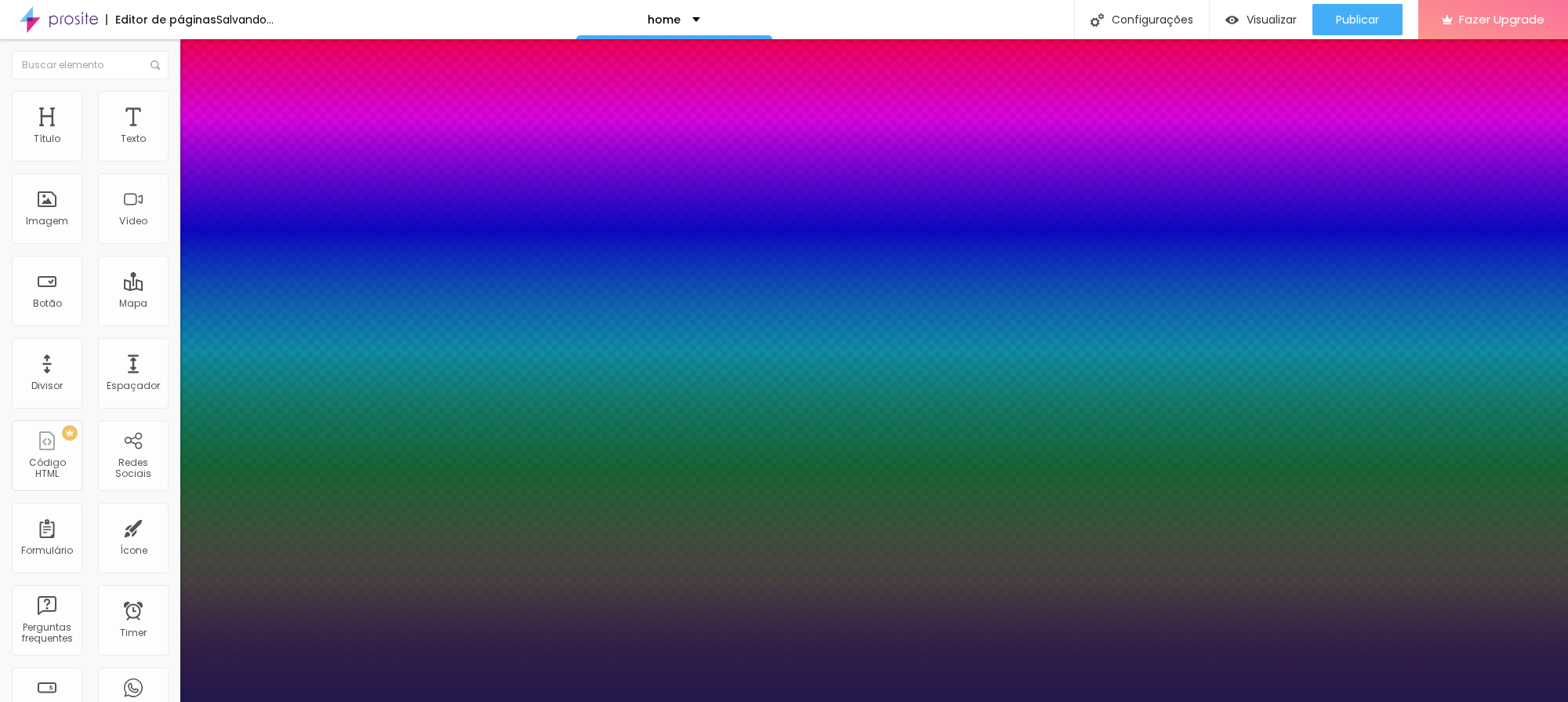
type input "51"
type input "1"
type input "52"
type input "1"
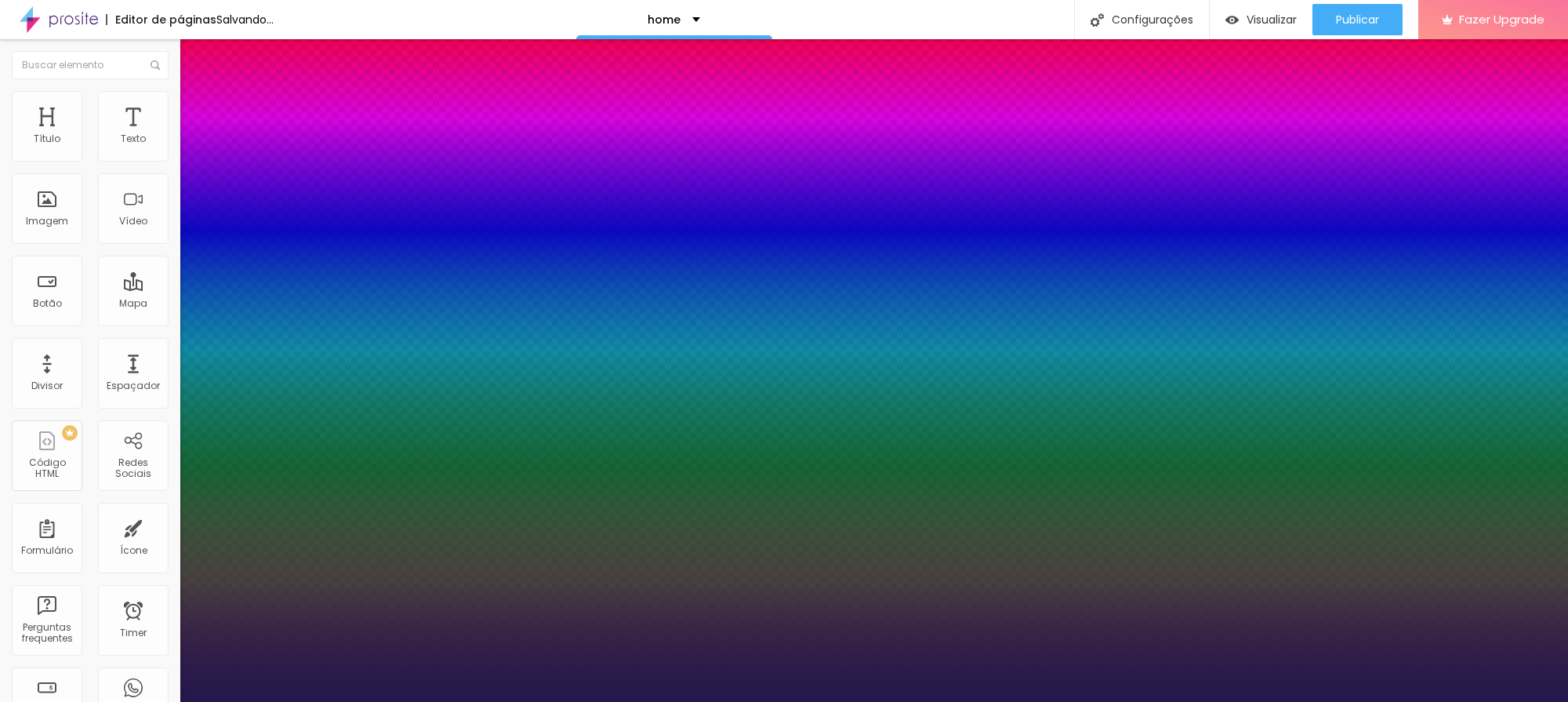
drag, startPoint x: 206, startPoint y: 438, endPoint x: 257, endPoint y: 446, distance: 51.6
type input "52"
click at [694, 701] on div at bounding box center [784, 702] width 1568 height 0
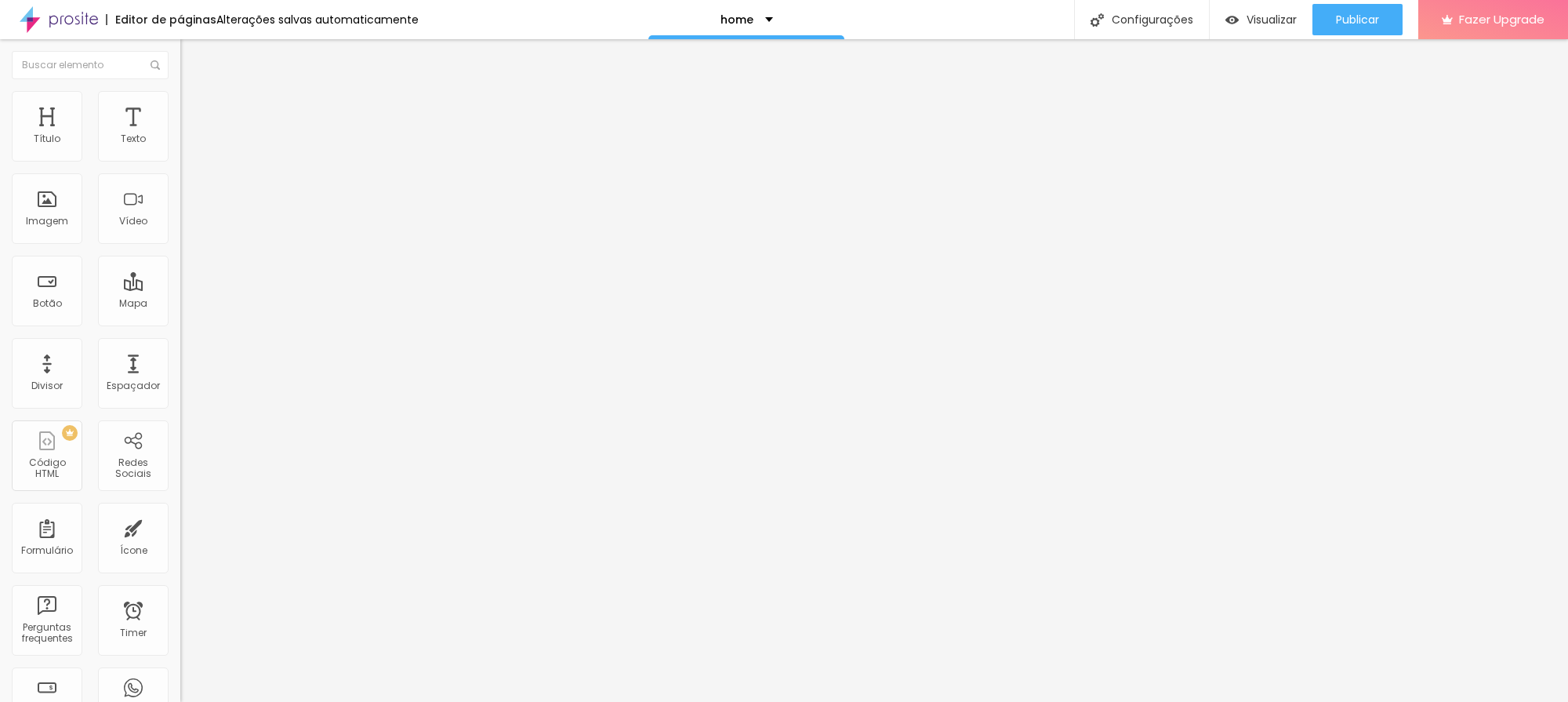
click at [192, 55] on div "Editar Título" at bounding box center [236, 57] width 90 height 13
click at [180, 148] on input "Click me" at bounding box center [274, 139] width 189 height 15
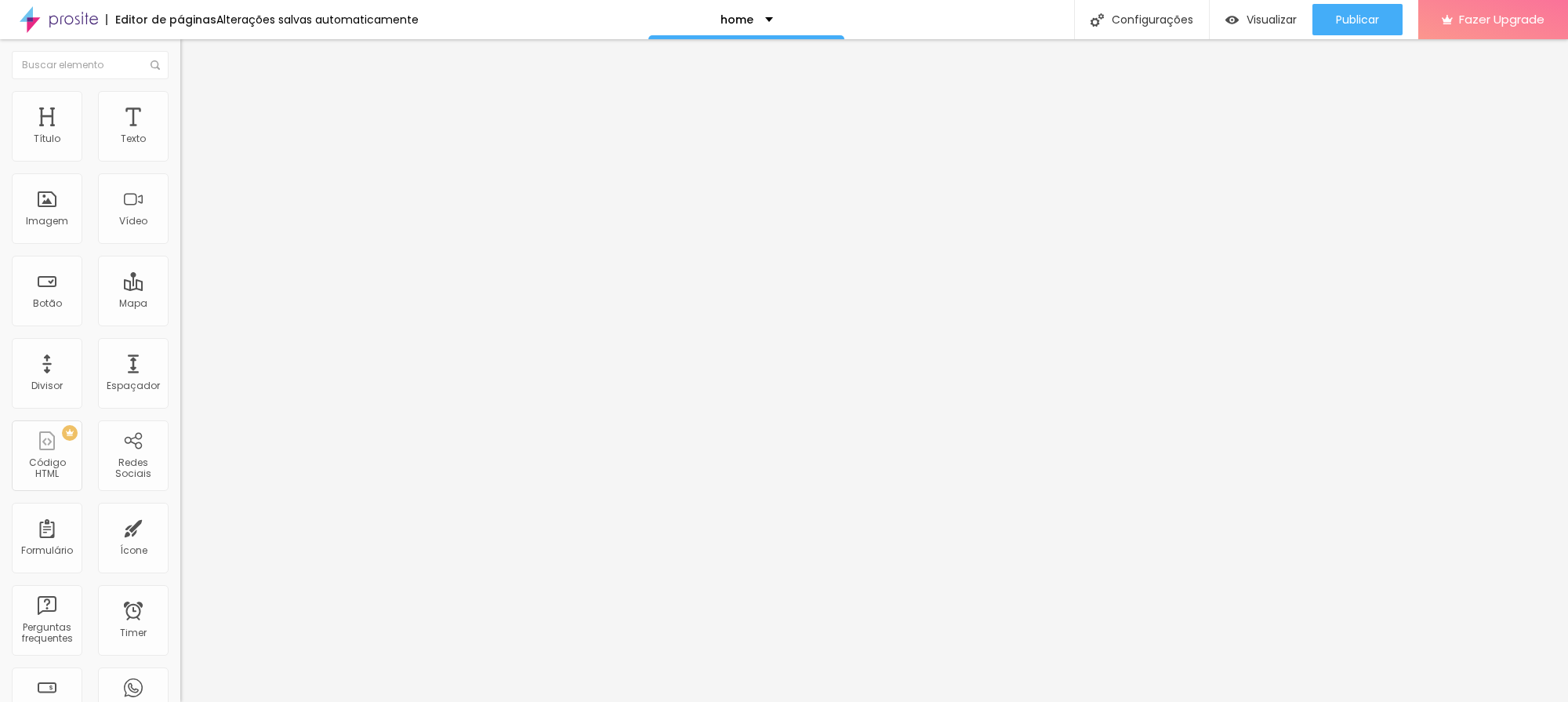
type input "Atendimento Hospital Unimed"
click at [180, 148] on input "Click me" at bounding box center [274, 139] width 189 height 15
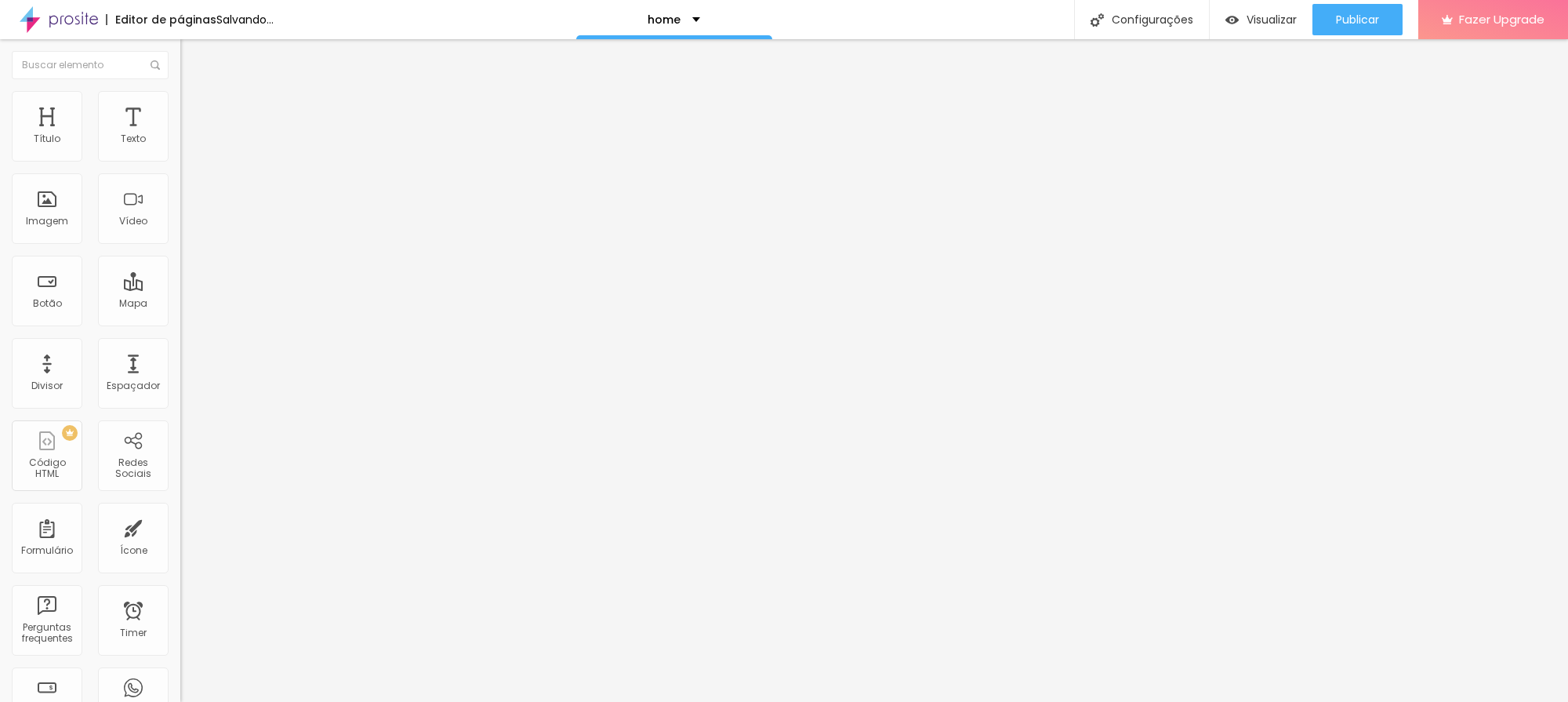
type input "Atendimento Santa Casa"
click at [180, 148] on input "Click me" at bounding box center [274, 139] width 189 height 15
type input "Atendimento Mineiros do Tietê"
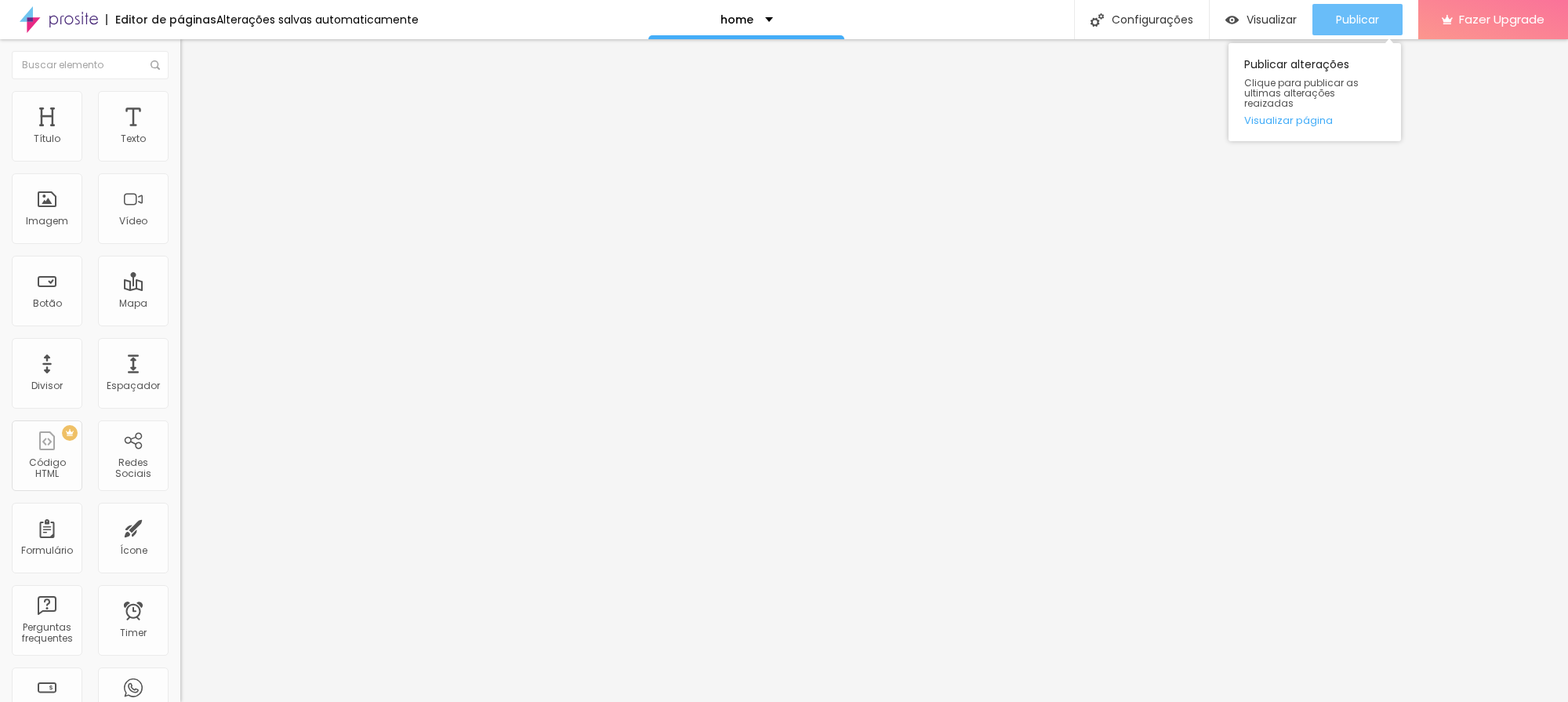
click at [1385, 24] on button "Publicar" at bounding box center [1358, 20] width 90 height 32
click at [1260, 23] on span "Visualizar" at bounding box center [1271, 20] width 50 height 13
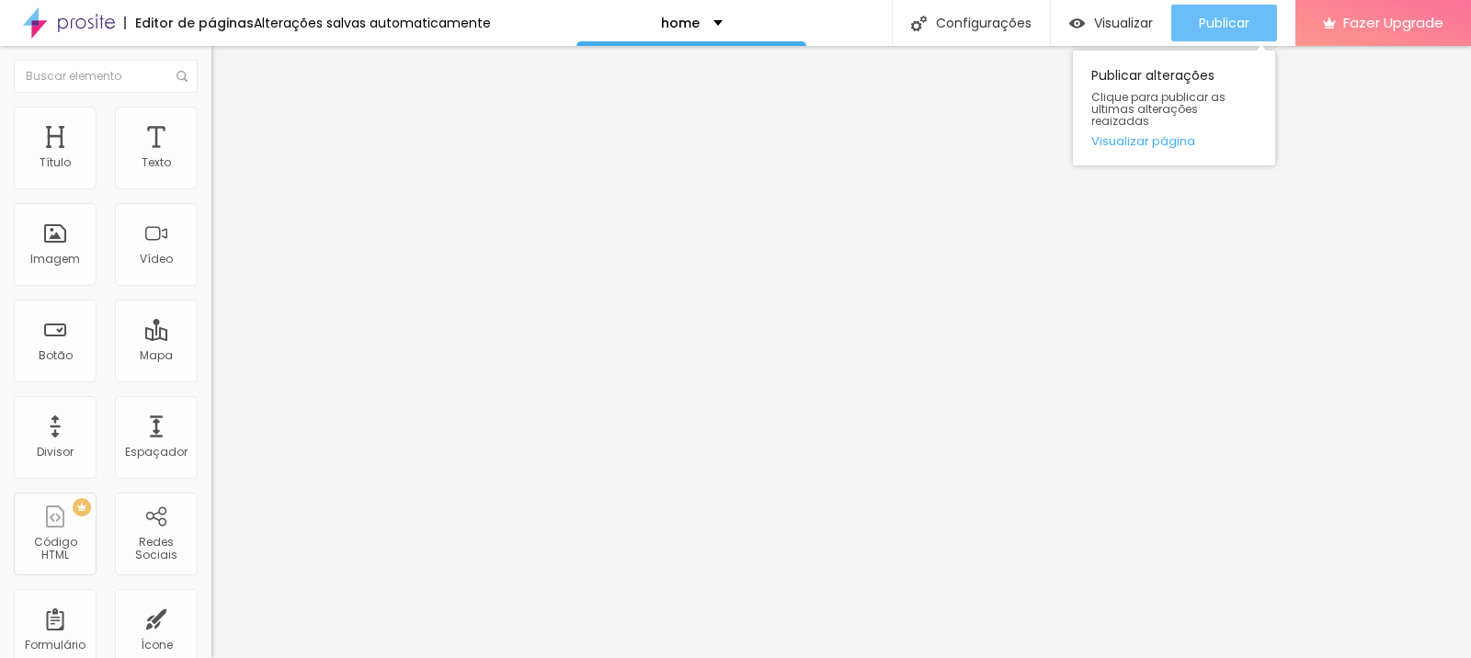
click at [1225, 37] on div "Publicar" at bounding box center [1224, 23] width 51 height 37
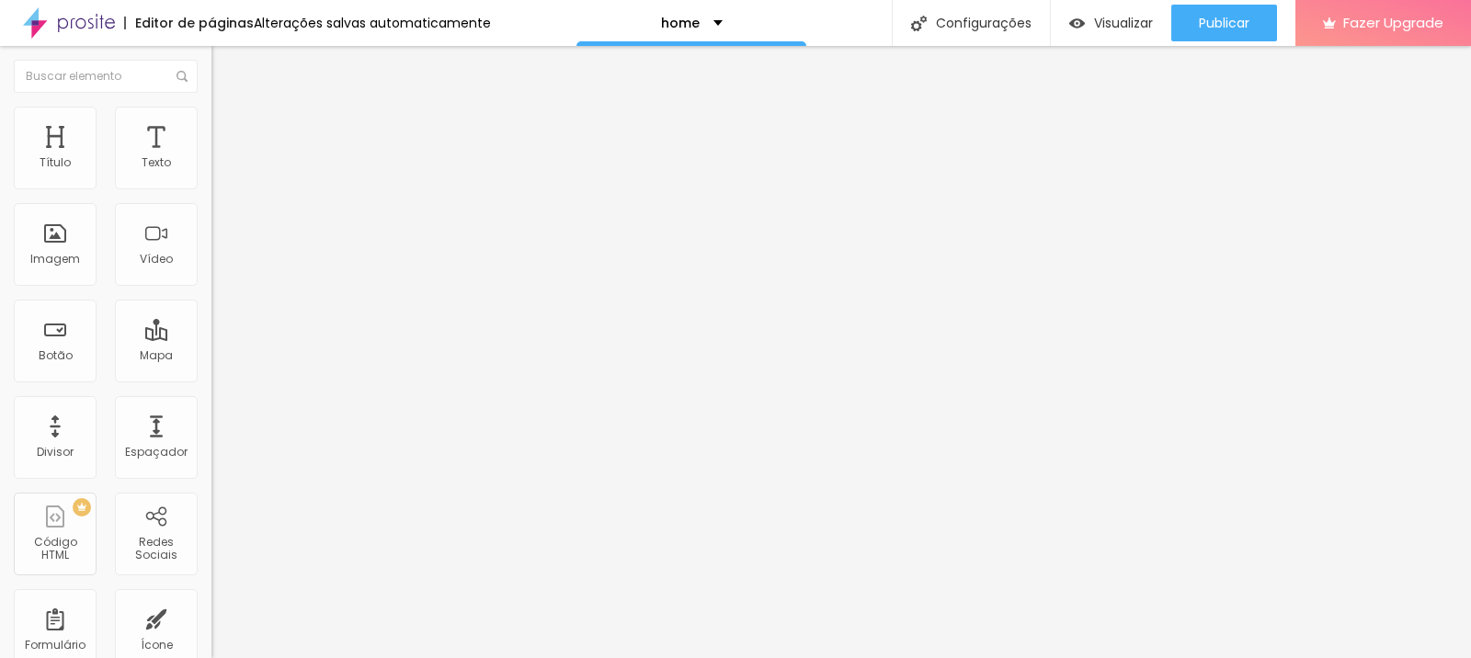
click at [225, 66] on img "button" at bounding box center [232, 67] width 15 height 15
click at [211, 368] on input at bounding box center [336, 377] width 250 height 18
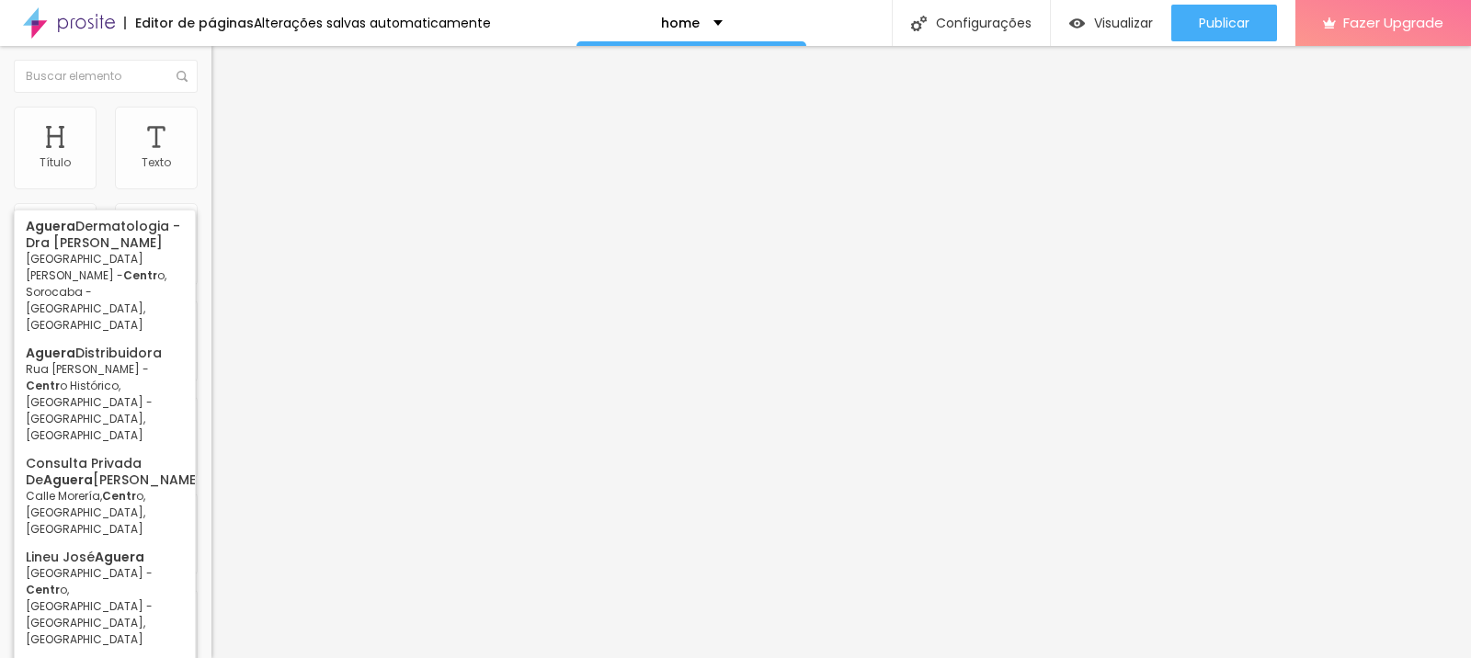
type input "Aguera cen"
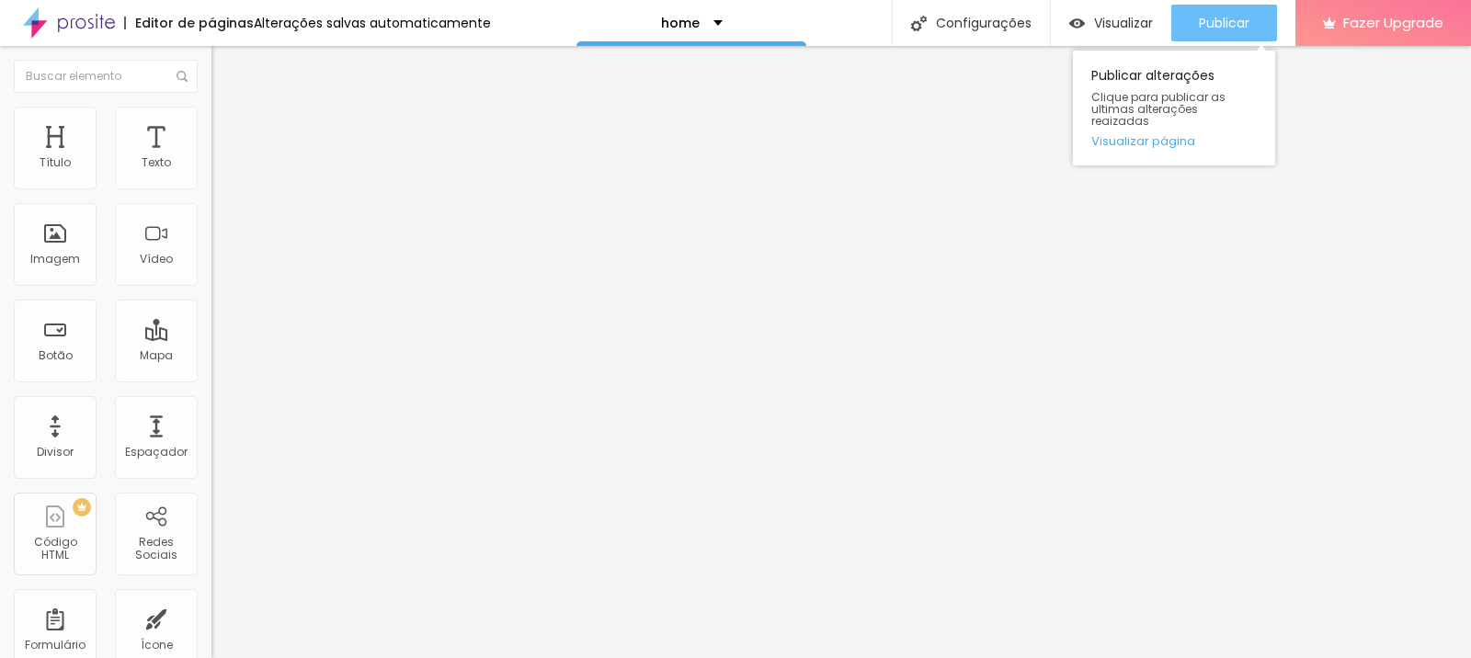
click at [1207, 12] on div "Publicar" at bounding box center [1224, 23] width 51 height 37
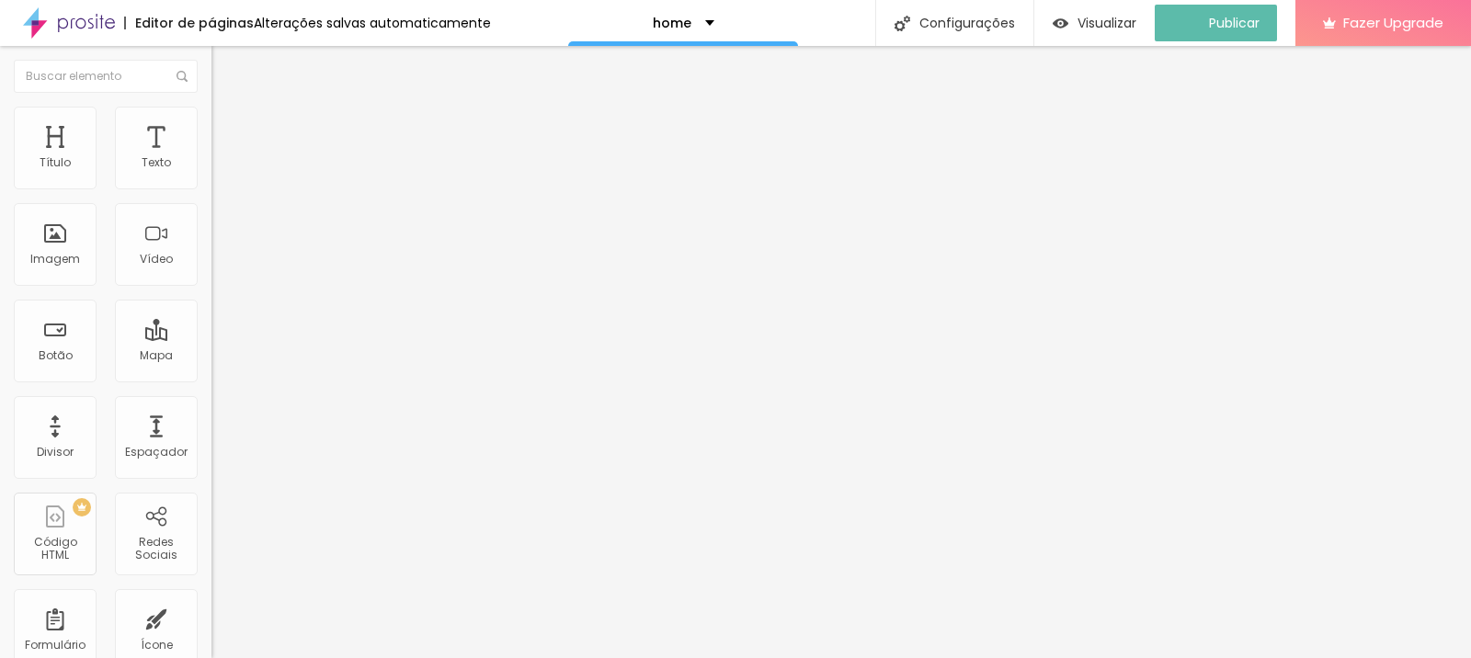
click at [211, 182] on span "Quantidade :" at bounding box center [247, 174] width 72 height 16
click at [211, 195] on span "Editar perguntas" at bounding box center [263, 187] width 105 height 16
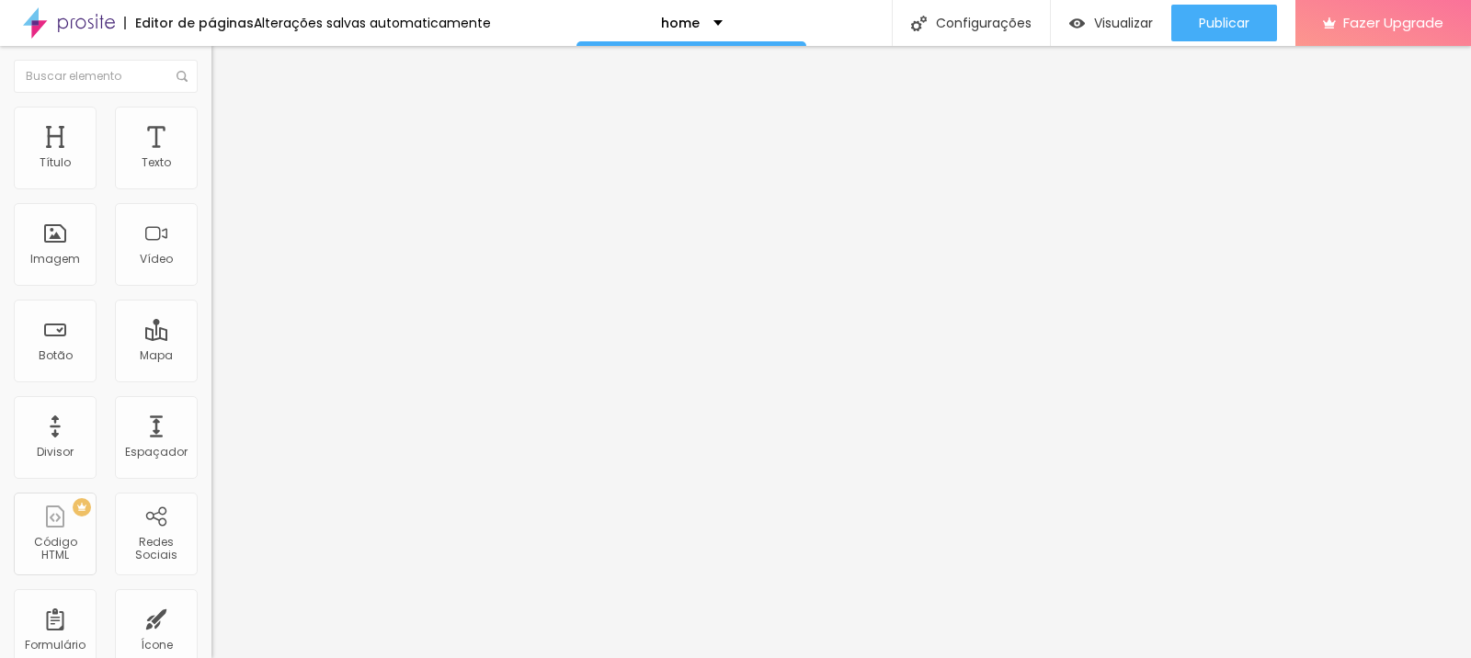
click at [211, 195] on span "Editar perguntas" at bounding box center [263, 187] width 105 height 16
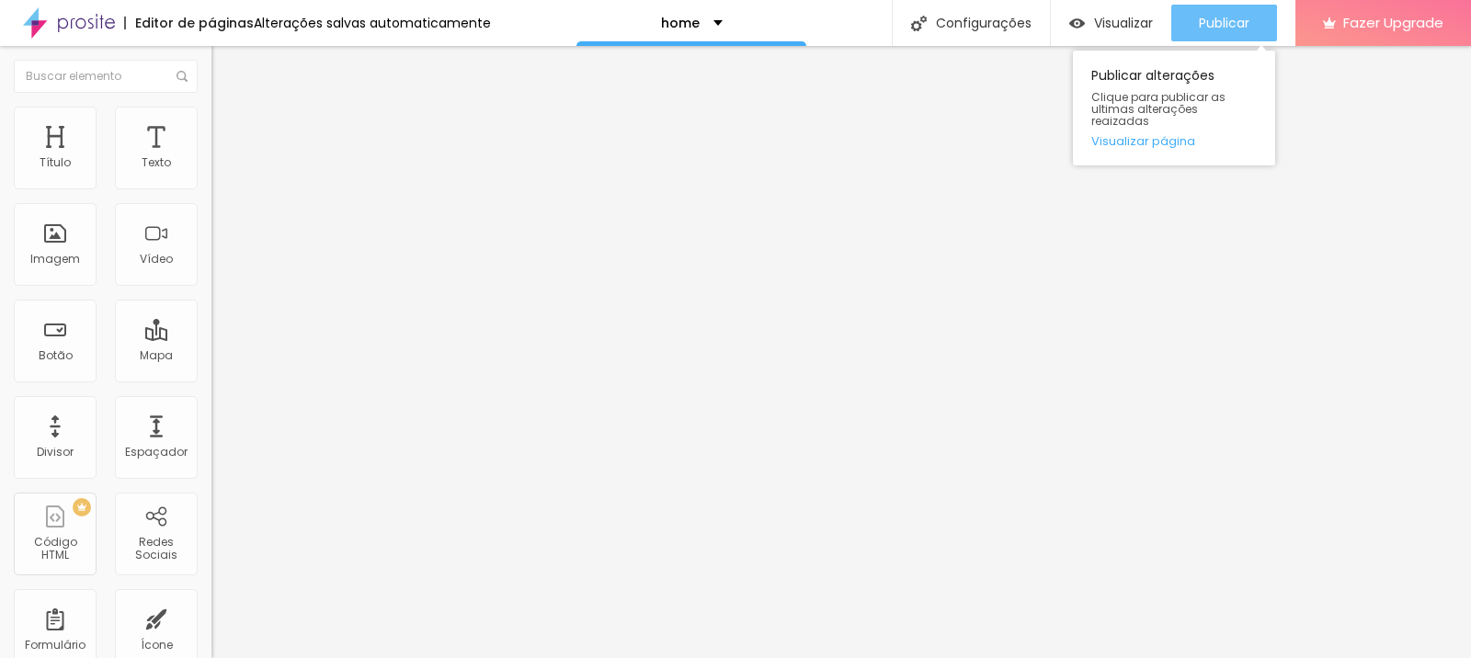
click at [1184, 19] on button "Publicar" at bounding box center [1224, 23] width 106 height 37
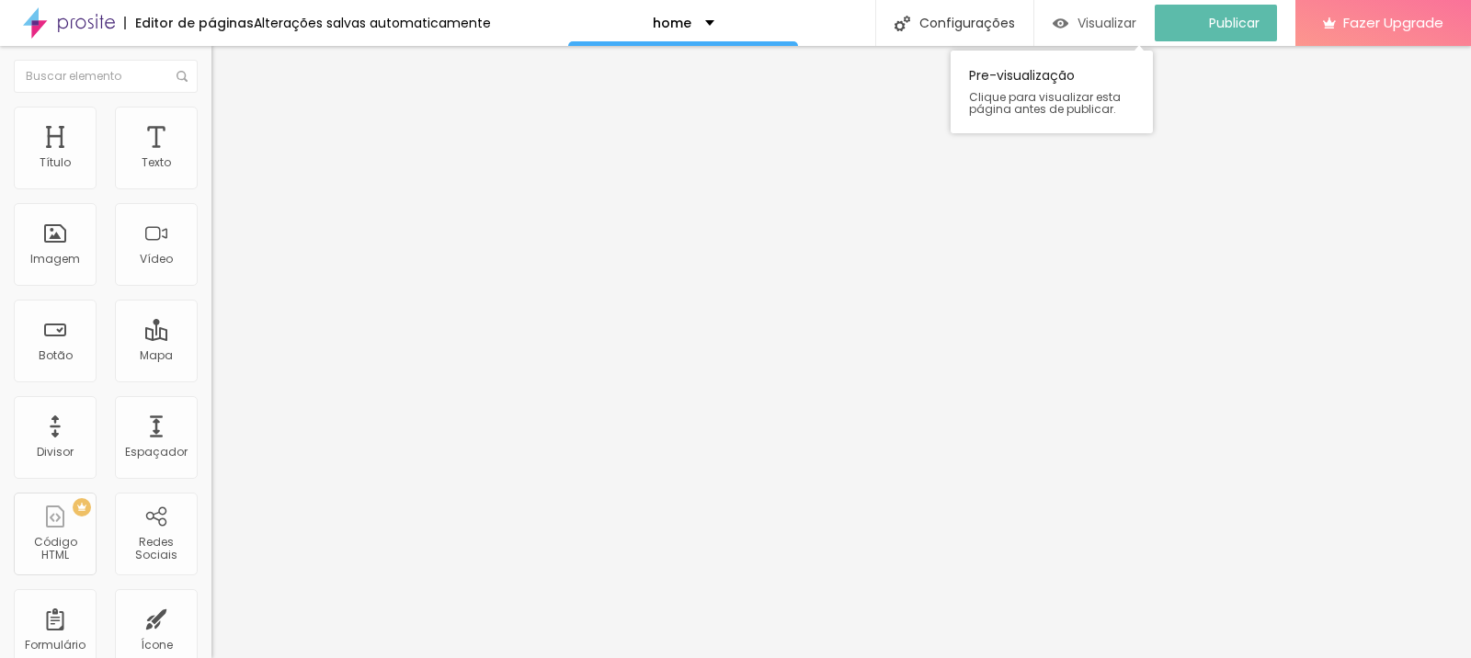
click at [1065, 17] on img "button" at bounding box center [1060, 24] width 16 height 16
